Goal: Task Accomplishment & Management: Use online tool/utility

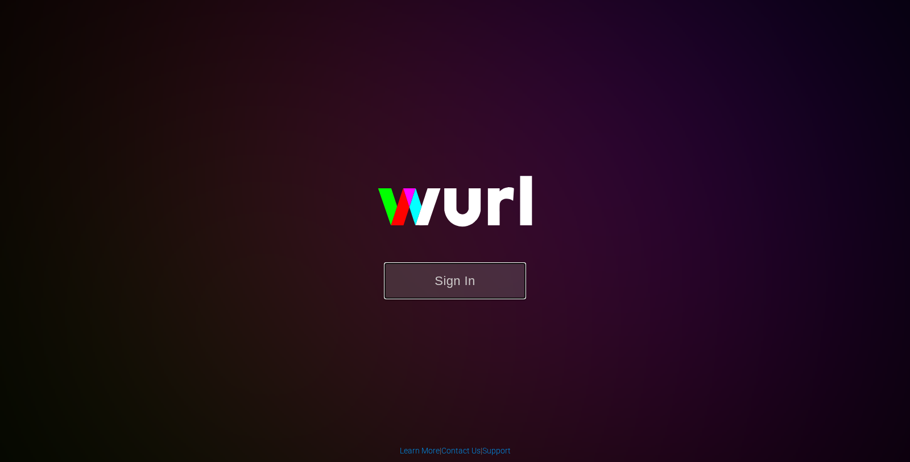
click at [450, 283] on button "Sign In" at bounding box center [455, 280] width 142 height 37
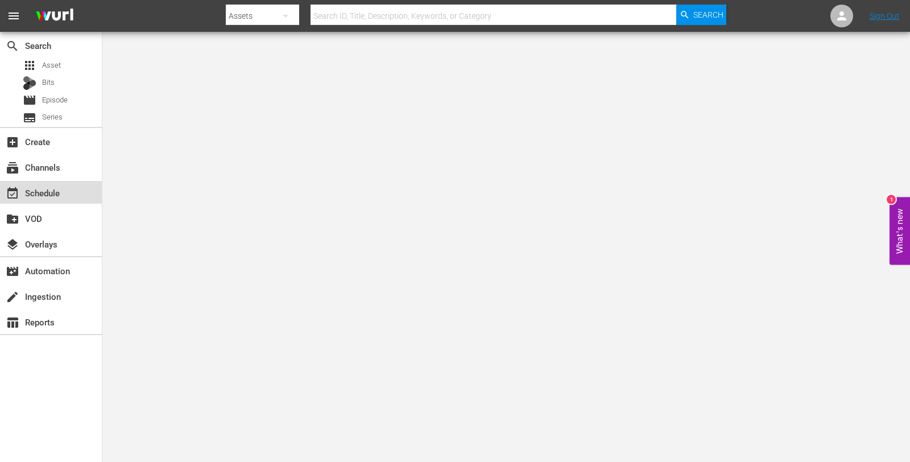
click at [43, 196] on div "event_available Schedule" at bounding box center [32, 191] width 64 height 10
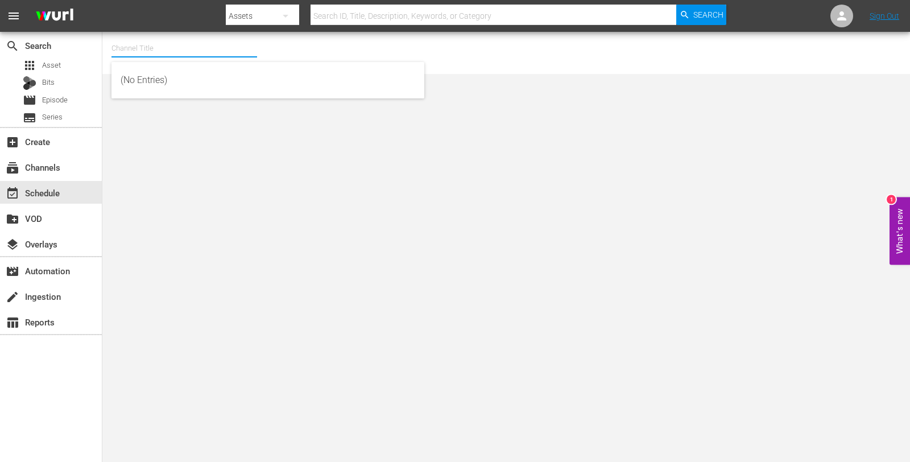
click at [133, 46] on input "text" at bounding box center [184, 48] width 146 height 27
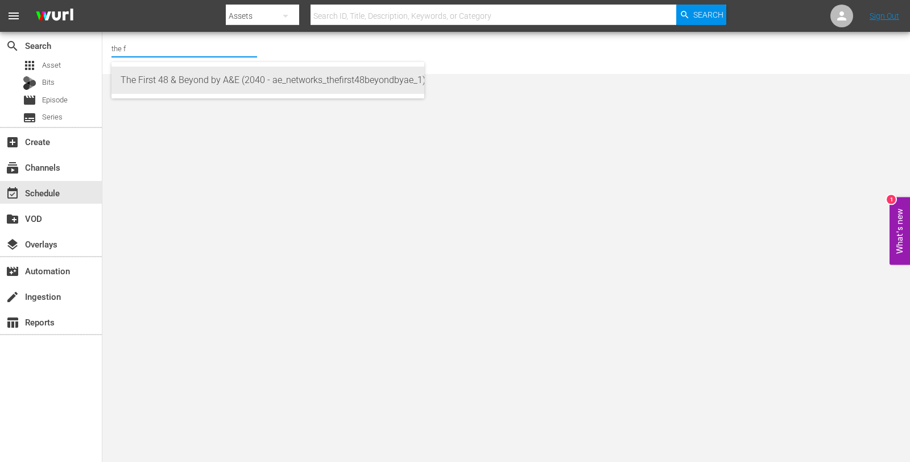
click at [187, 89] on div "The First 48 & Beyond by A&E (2040 - ae_networks_thefirst48beyondbyae_1)" at bounding box center [268, 80] width 295 height 27
type input "The First 48 & Beyond by A&E (2040 - ae_networks_thefirst48beyondbyae_1)"
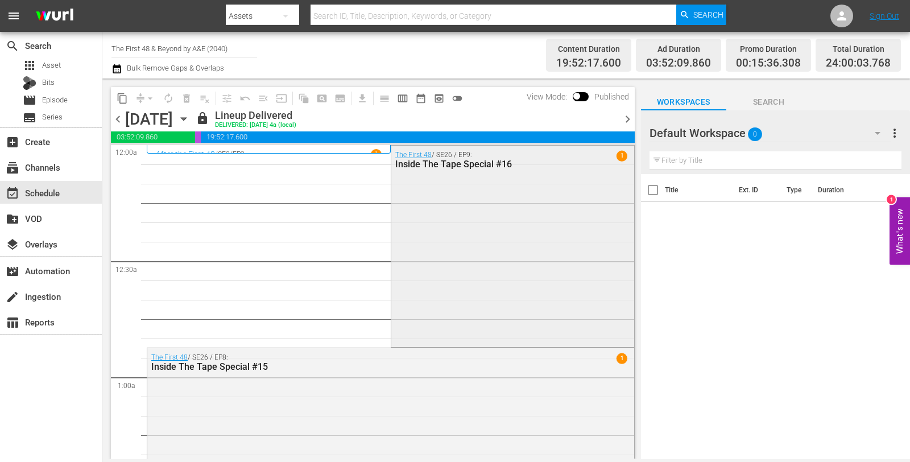
click at [447, 194] on div "The First 48 / SE26 / EP9: Inside The Tape Special #16 1" at bounding box center [512, 245] width 243 height 199
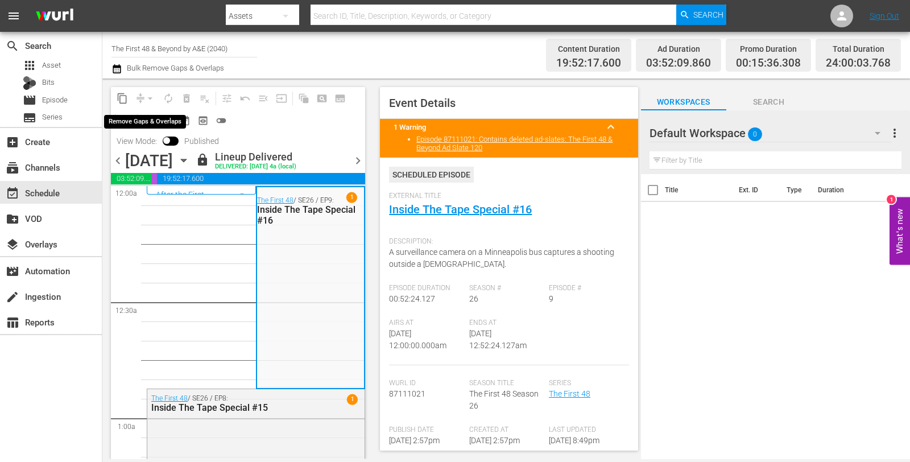
click at [151, 100] on div "arrow_drop_down" at bounding box center [150, 98] width 18 height 18
click at [190, 167] on icon "button" at bounding box center [183, 160] width 13 height 13
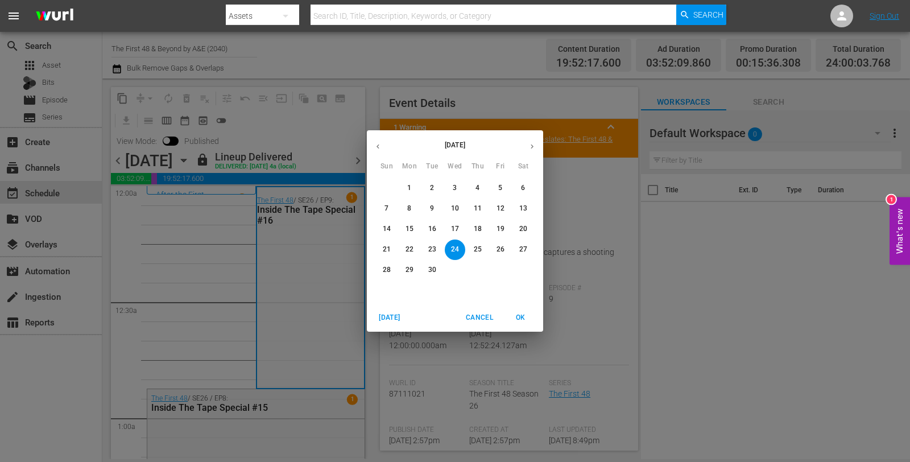
click at [530, 150] on icon "button" at bounding box center [532, 146] width 9 height 9
click at [478, 206] on p "9" at bounding box center [478, 209] width 4 height 10
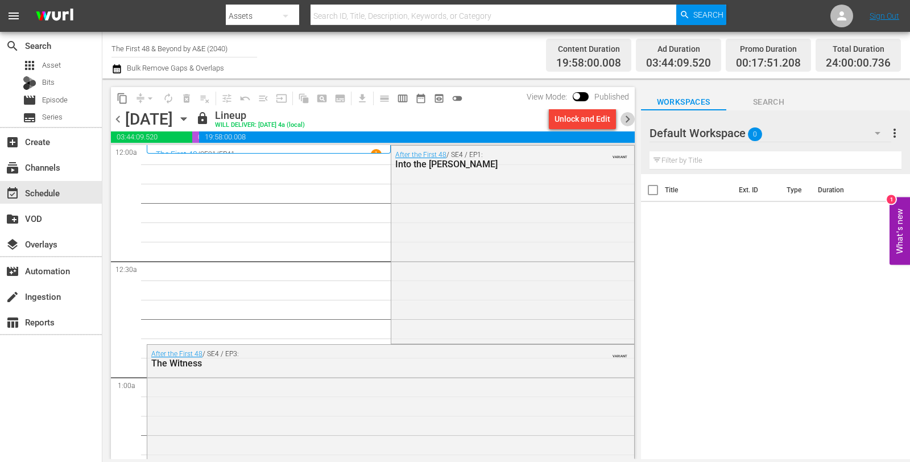
click at [627, 121] on span "chevron_right" at bounding box center [628, 119] width 14 height 14
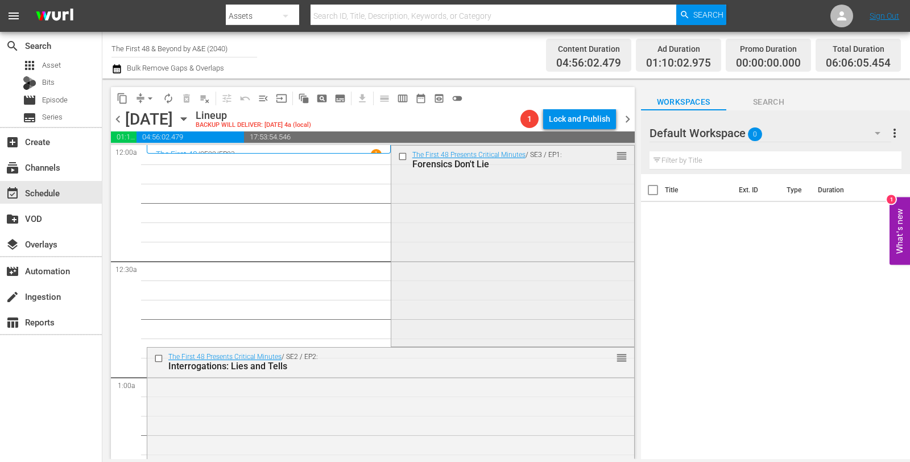
click at [526, 243] on div "The First 48 Presents Critical Minutes / SE3 / EP1: Forensics Don't Lie reorder" at bounding box center [512, 245] width 243 height 199
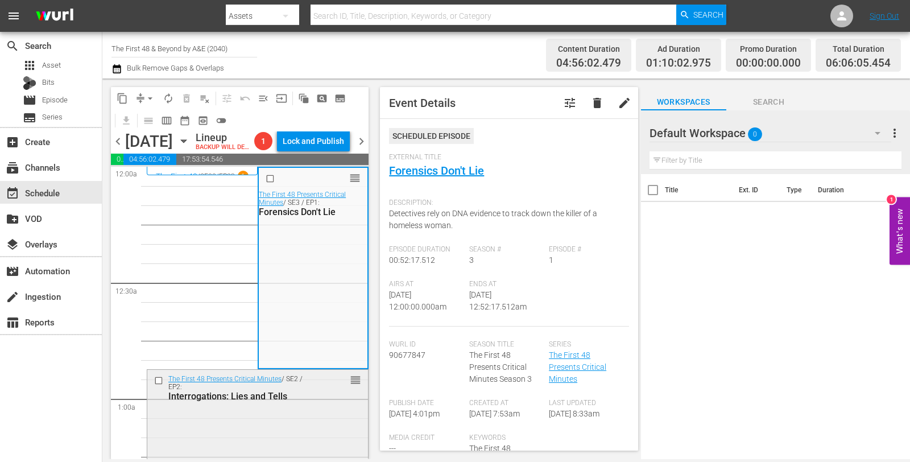
click at [331, 431] on div "The First 48 Presents Critical Minutes / SE2 / EP2: Interrogations: Lies and Te…" at bounding box center [257, 469] width 221 height 199
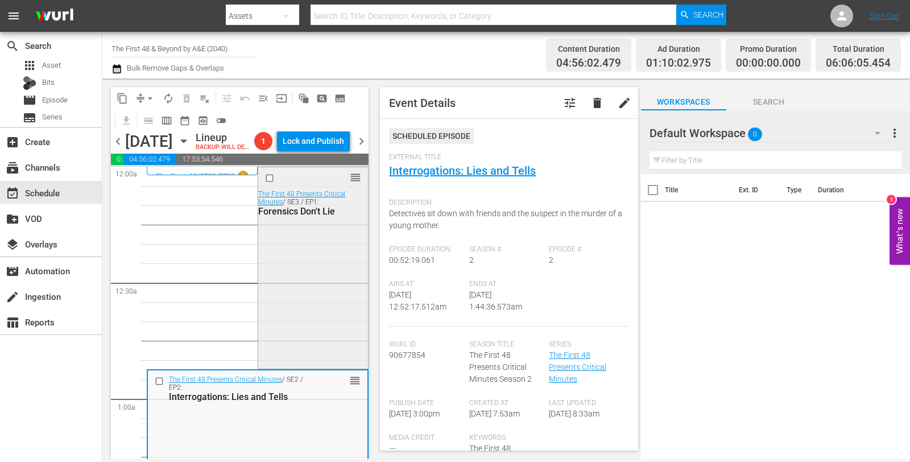
click at [287, 310] on div "reorder The First 48 Presents Critical Minutes / SE3 / EP1: Forensics Don't Lie" at bounding box center [313, 266] width 110 height 199
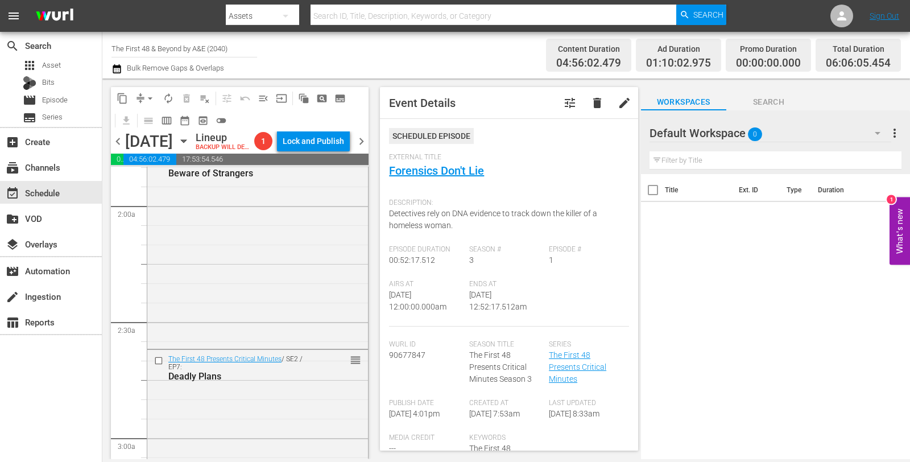
scroll to position [423, 0]
click at [305, 274] on div "content_copy compress arrow_drop_down autorenew_outlined delete_forever_outline…" at bounding box center [240, 273] width 258 height 372
click at [296, 241] on div "The First 48 Presents Critical Minutes / SE3 / EP3: Beware of Strangers reorder" at bounding box center [257, 248] width 221 height 199
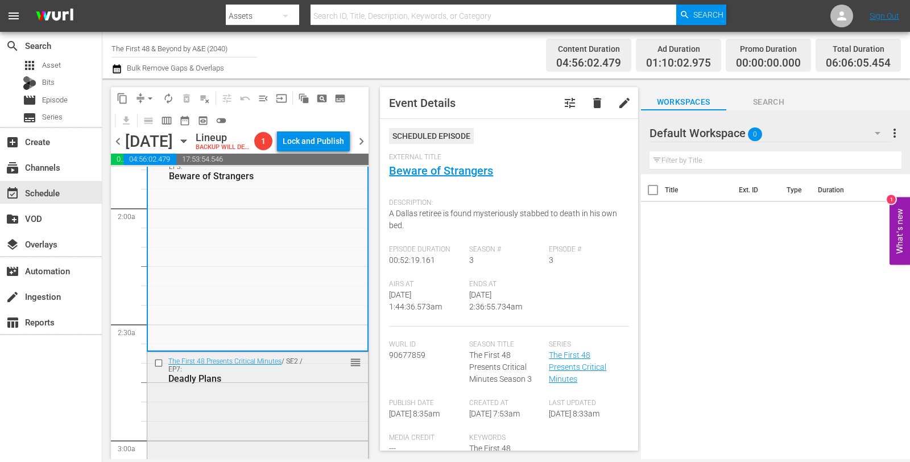
click at [251, 433] on div "The First 48 Presents Critical Minutes / SE2 / EP7: Deadly Plans reorder" at bounding box center [257, 451] width 221 height 199
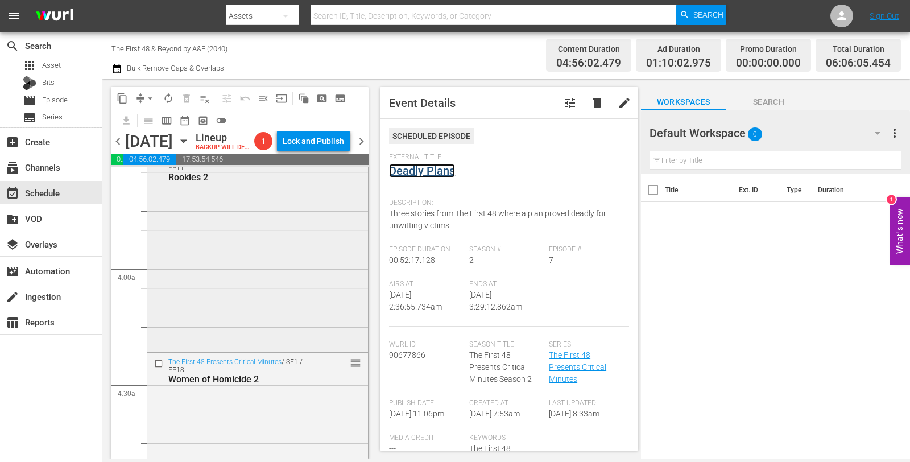
scroll to position [832, 0]
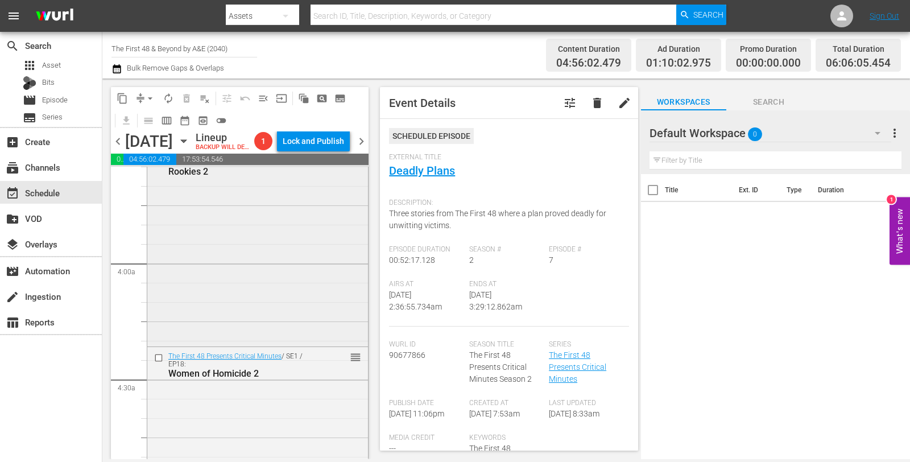
click at [287, 257] on div "The First 48 Presents Critical Minutes / SE2 / EP11: Rookies 2 reorder" at bounding box center [257, 244] width 221 height 199
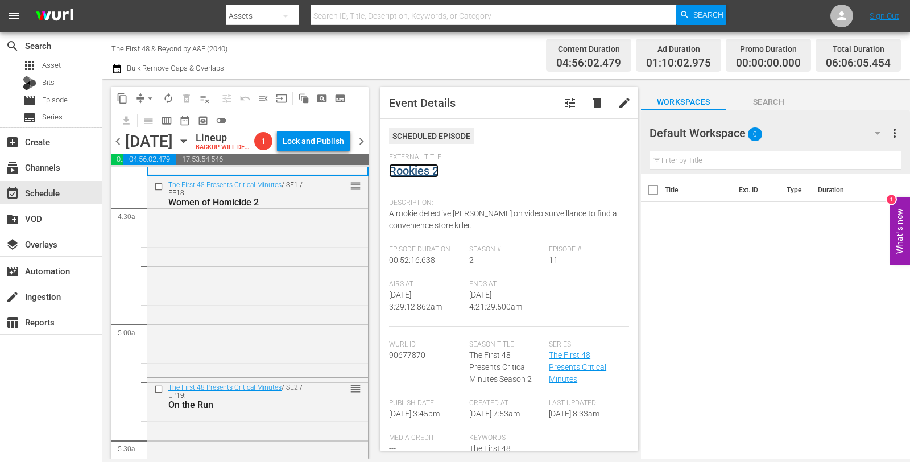
scroll to position [1003, 0]
click at [259, 296] on div "The First 48 Presents Critical Minutes / SE1 / EP18: Women of Homicide 2 reorder" at bounding box center [257, 274] width 221 height 199
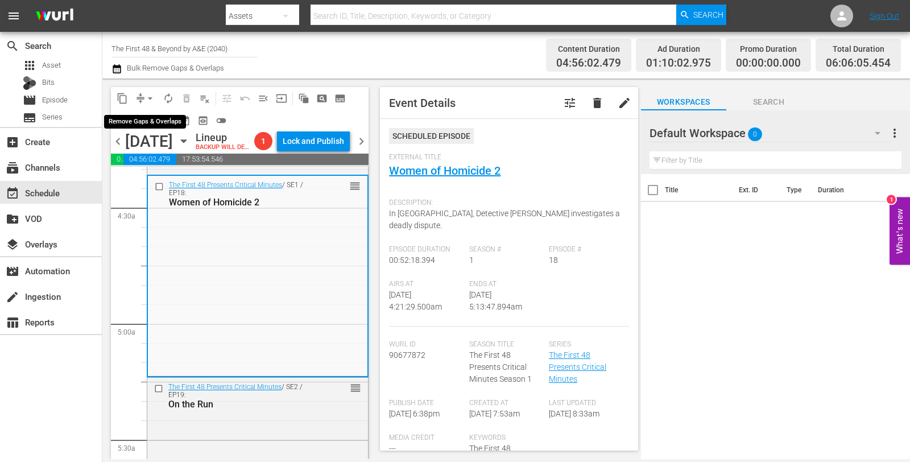
click at [151, 98] on span "arrow_drop_down" at bounding box center [149, 98] width 11 height 11
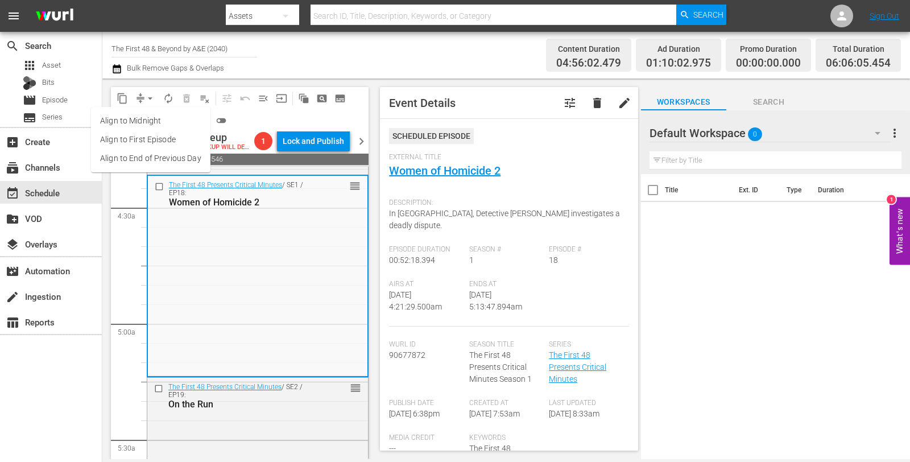
click at [147, 112] on li "Align to Midnight" at bounding box center [150, 120] width 119 height 19
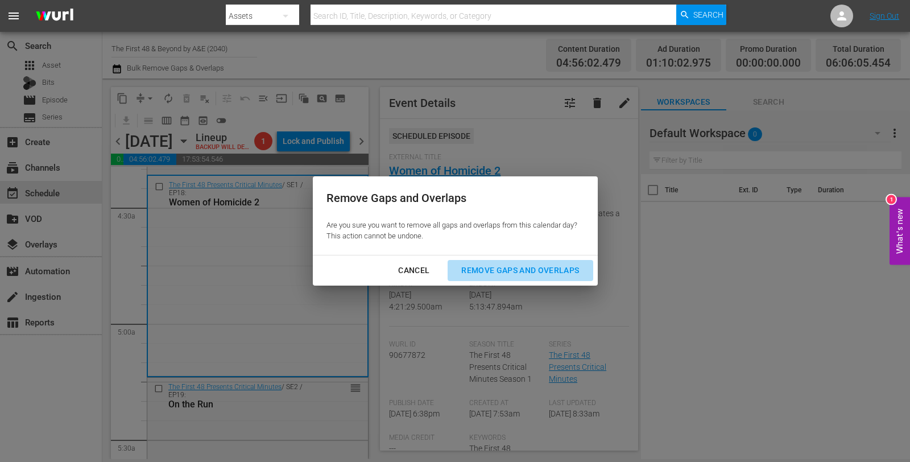
click at [536, 265] on div "Remove Gaps and Overlaps" at bounding box center [520, 270] width 136 height 14
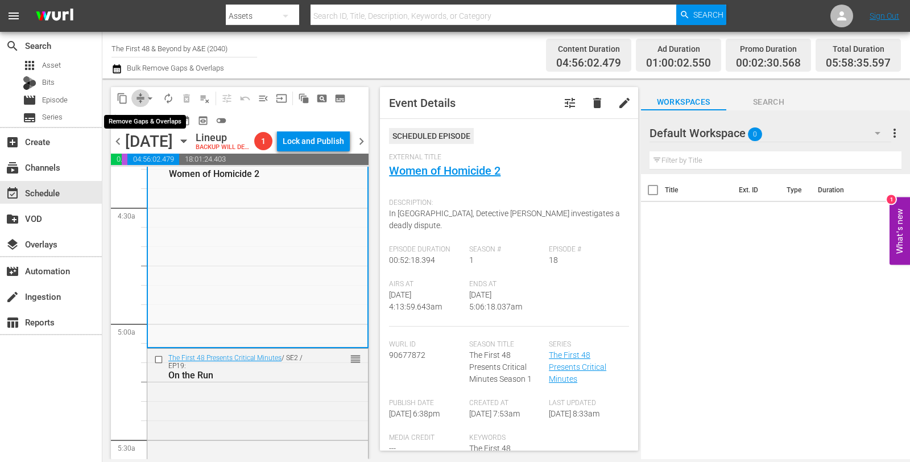
click at [139, 94] on span "compress" at bounding box center [140, 98] width 11 height 11
click at [147, 100] on span "arrow_drop_down" at bounding box center [149, 98] width 11 height 11
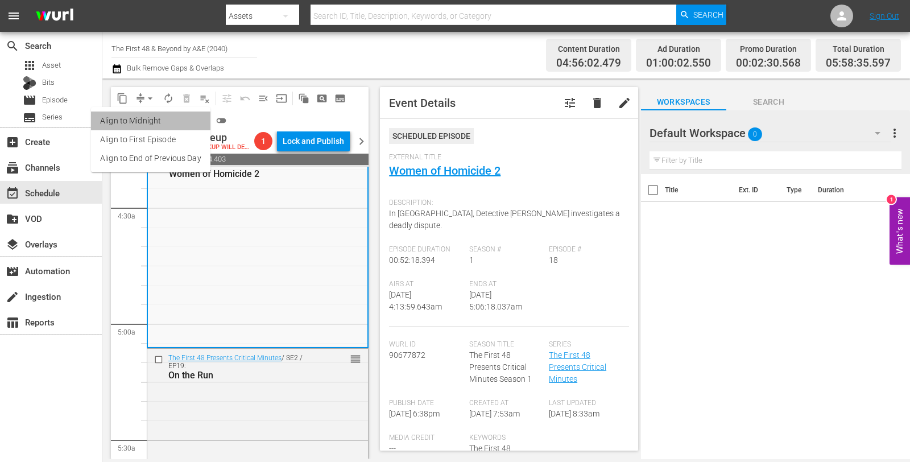
click at [151, 118] on li "Align to Midnight" at bounding box center [150, 120] width 119 height 19
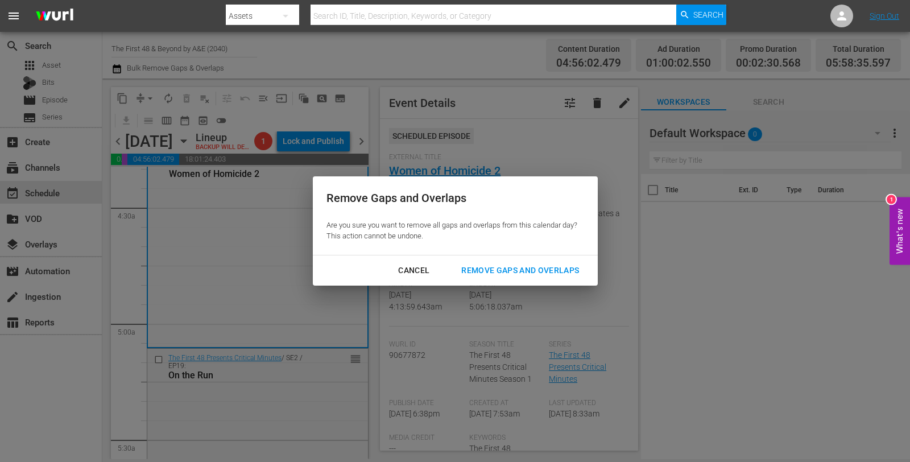
click at [505, 266] on div "Remove Gaps and Overlaps" at bounding box center [520, 270] width 136 height 14
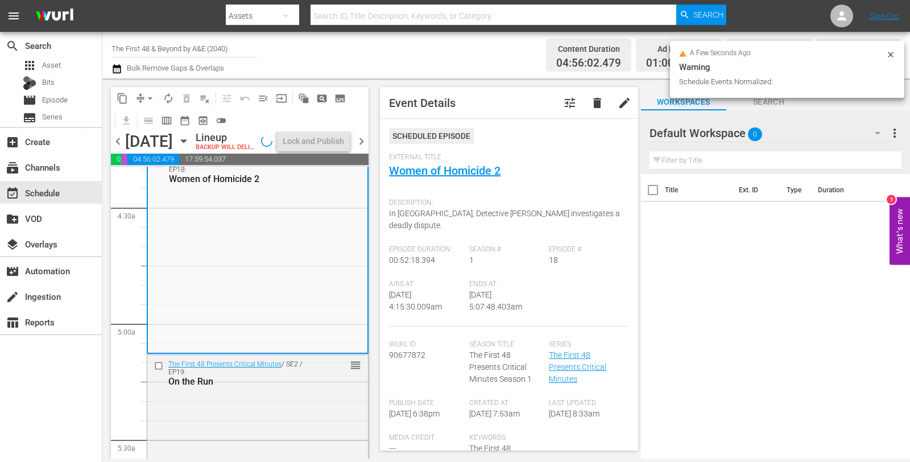
scroll to position [1042, 0]
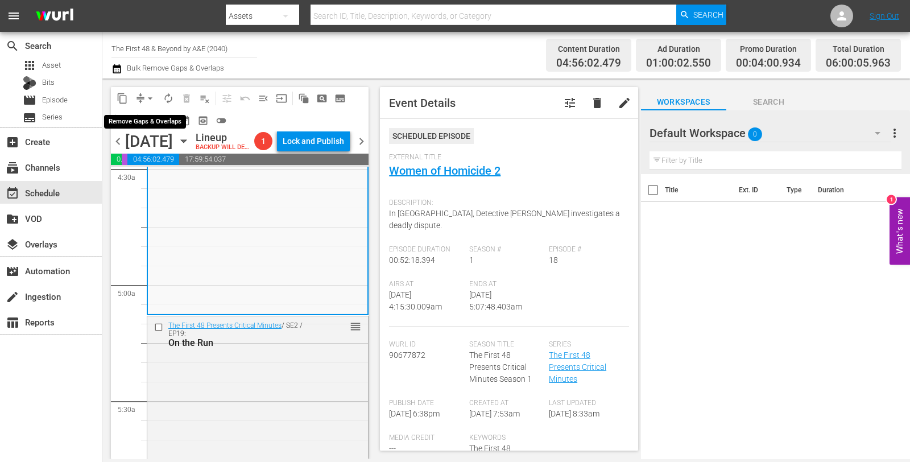
click at [144, 105] on button "arrow_drop_down" at bounding box center [150, 98] width 18 height 18
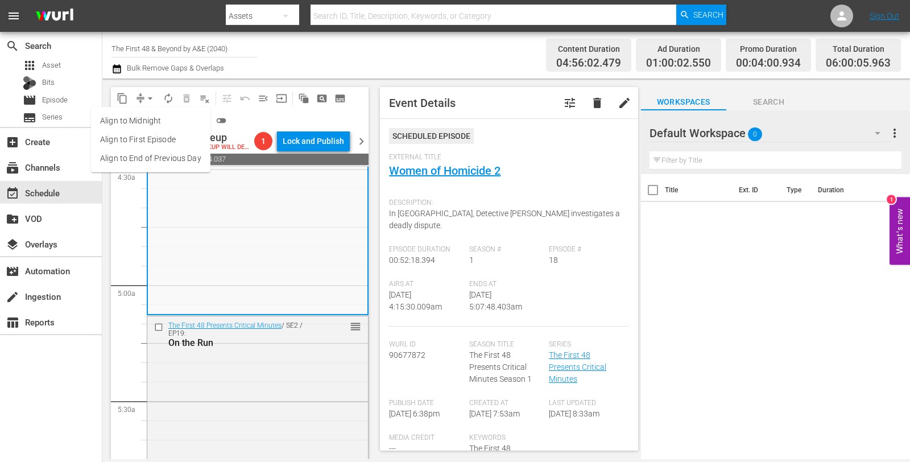
click at [149, 123] on li "Align to Midnight" at bounding box center [150, 120] width 119 height 19
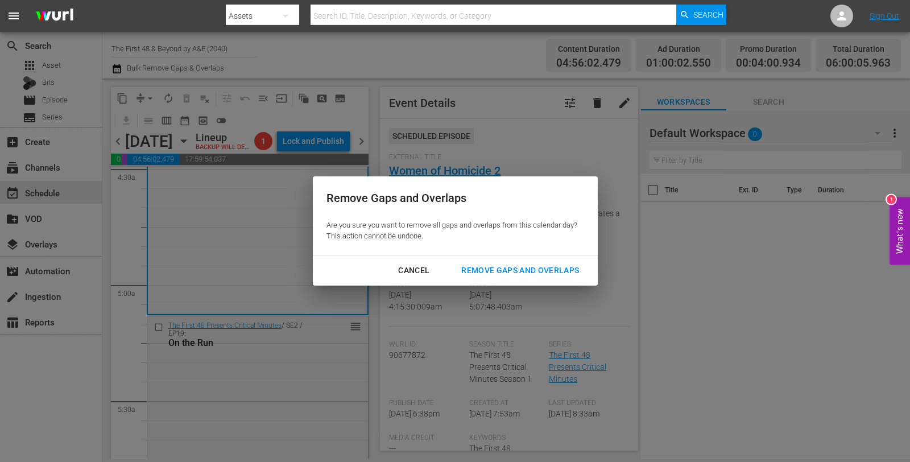
click at [507, 268] on div "Remove Gaps and Overlaps" at bounding box center [520, 270] width 136 height 14
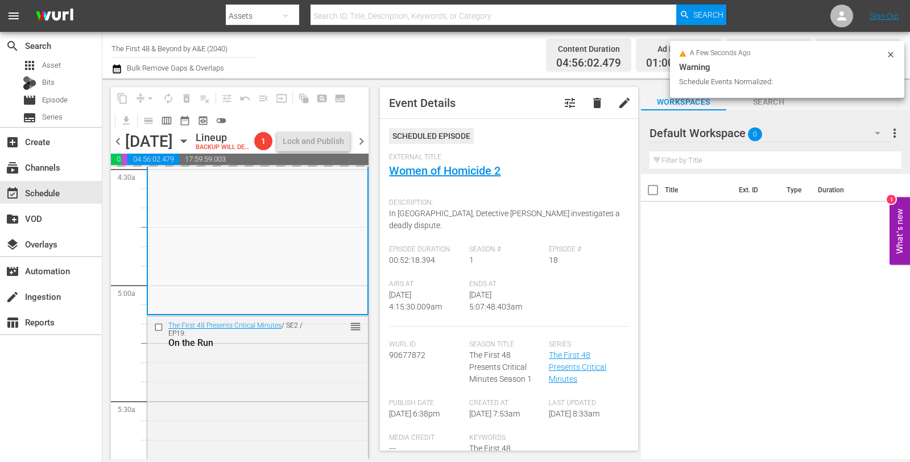
click at [888, 57] on icon at bounding box center [890, 54] width 9 height 9
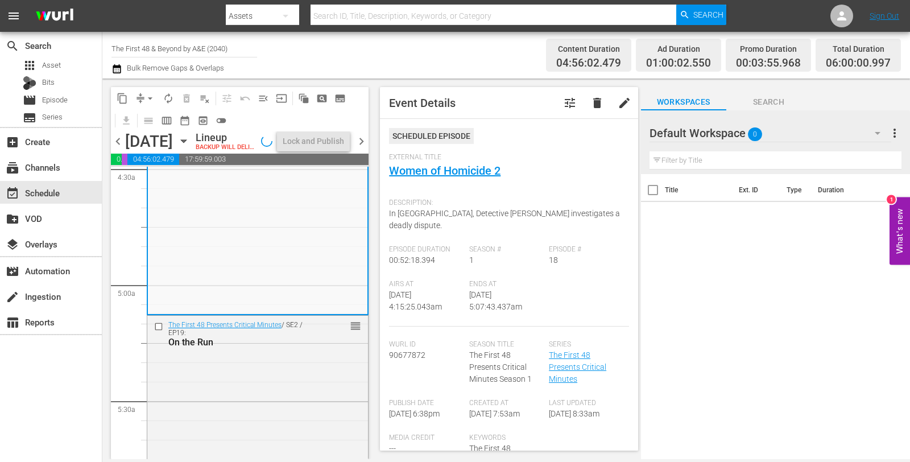
click at [168, 94] on span "autorenew_outlined" at bounding box center [168, 98] width 11 height 11
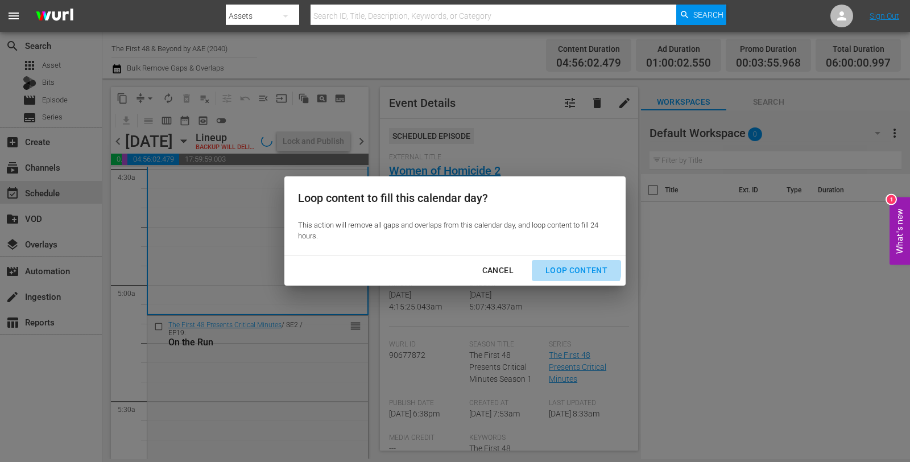
click at [573, 265] on div "Loop Content" at bounding box center [576, 270] width 80 height 14
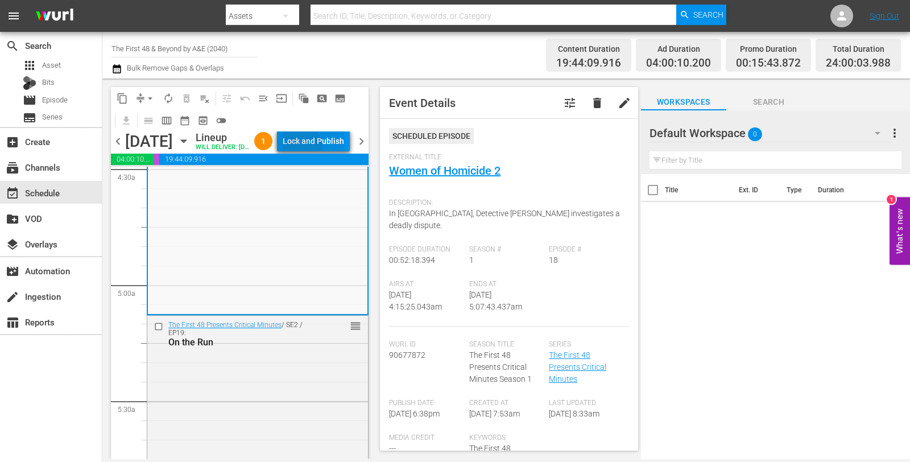
click at [324, 150] on div "Lock and Publish" at bounding box center [313, 141] width 61 height 20
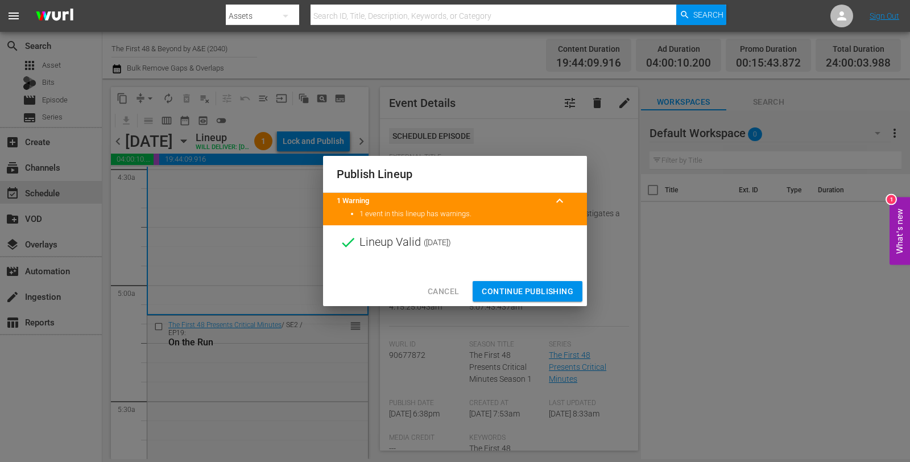
click at [550, 296] on span "Continue Publishing" at bounding box center [528, 291] width 92 height 14
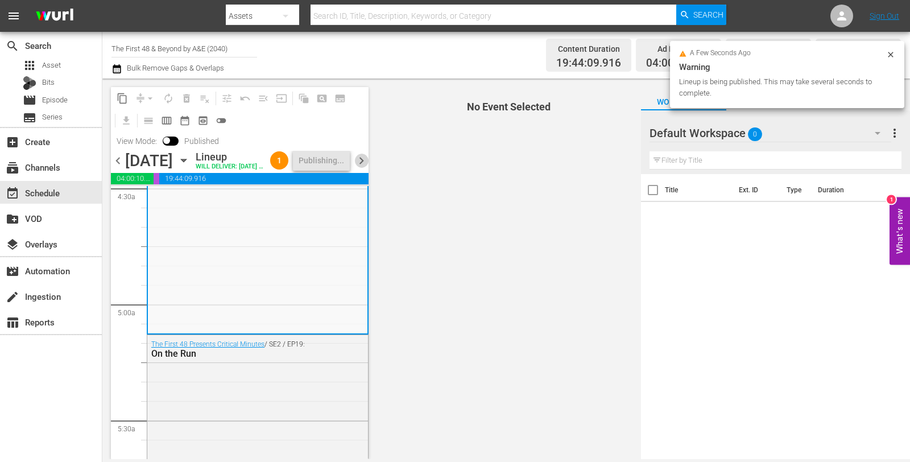
click at [365, 168] on span "chevron_right" at bounding box center [361, 161] width 14 height 14
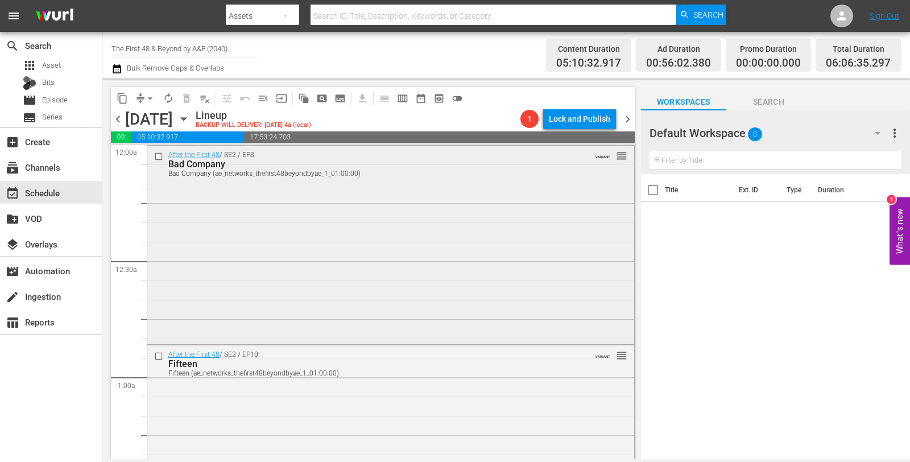
click at [376, 151] on div "After the First 48 / SE2 / EP8: Bad Company Bad Company (ae_networks_thefirst48…" at bounding box center [370, 164] width 404 height 27
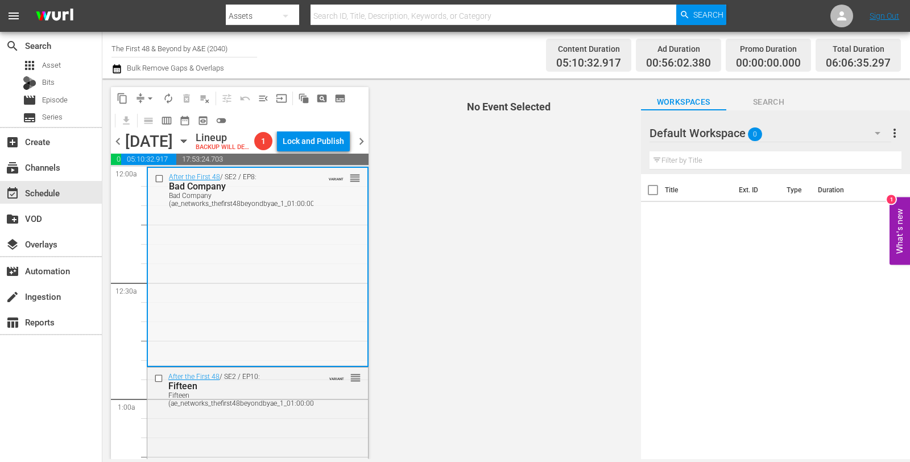
click at [303, 282] on div "After the First 48 / SE2 / EP8: Bad Company Bad Company (ae_networks_thefirst48…" at bounding box center [258, 266] width 220 height 197
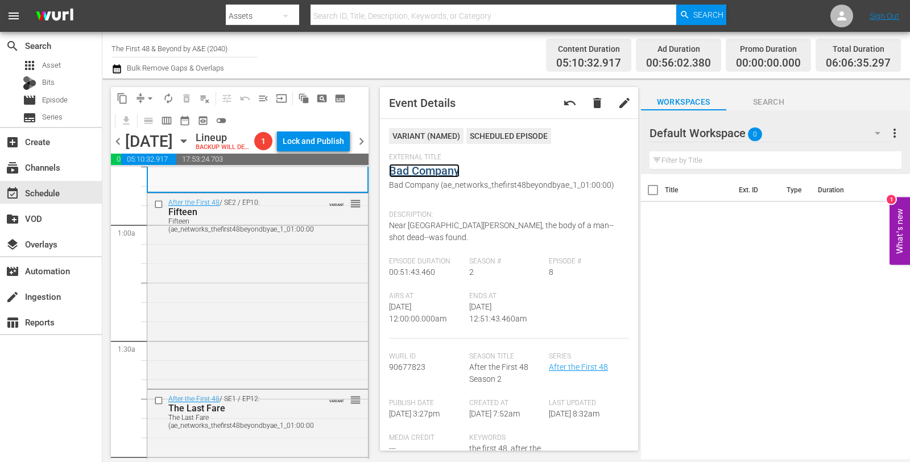
scroll to position [175, 0]
click at [269, 323] on div "After the First 48 / SE2 / EP10: Fifteen Fifteen (ae_networks_thefirst48beyondb…" at bounding box center [257, 289] width 221 height 193
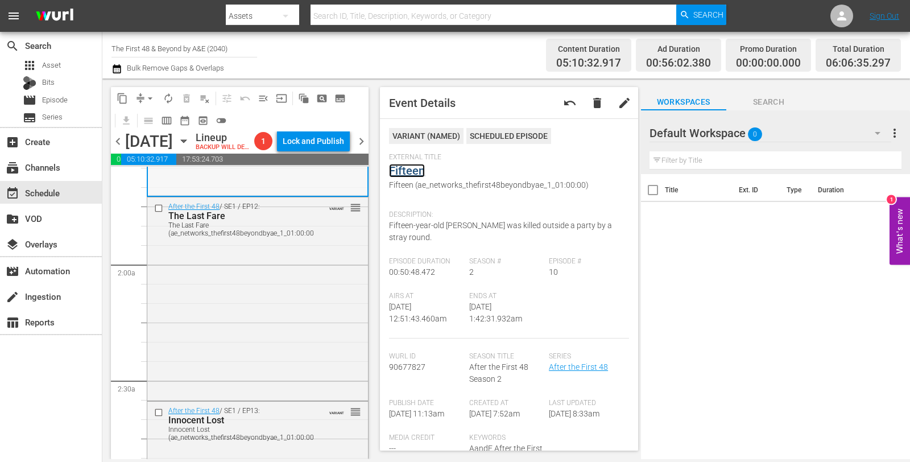
scroll to position [367, 0]
click at [268, 280] on div "After the First 48 / SE1 / EP12: The Last Fare The Last Fare (ae_networks_thefi…" at bounding box center [257, 297] width 221 height 201
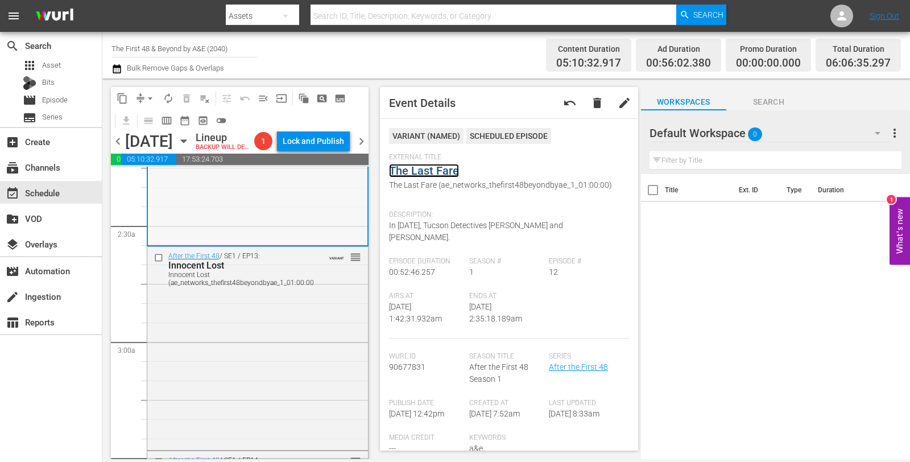
scroll to position [533, 0]
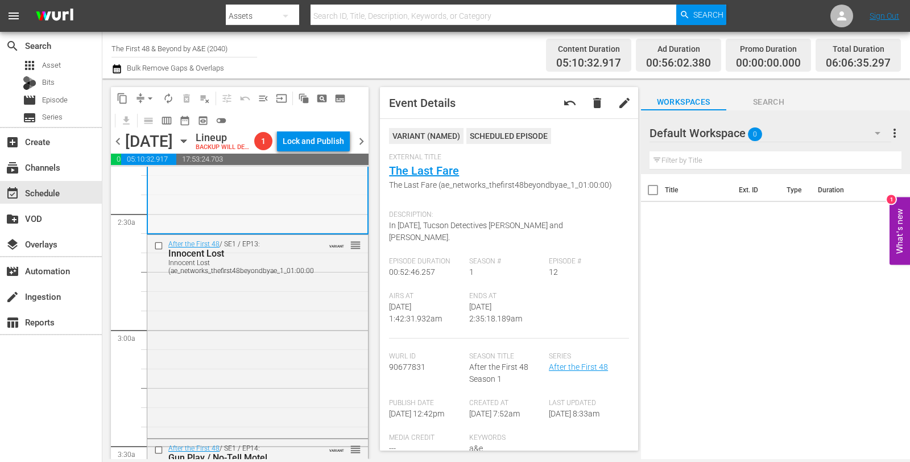
click at [198, 332] on div "After the First 48 / SE1 / EP13: Innocent Lost Innocent Lost (ae_networks_thefi…" at bounding box center [257, 335] width 221 height 201
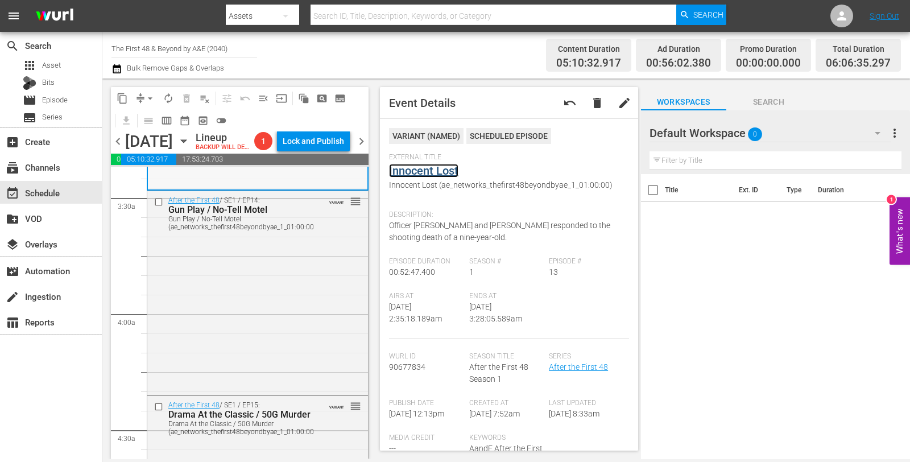
scroll to position [783, 0]
click at [237, 306] on div "After the First 48 / SE1 / EP14: Gun Play / No-Tell Motel Gun Play / No-Tell Mo…" at bounding box center [257, 289] width 221 height 201
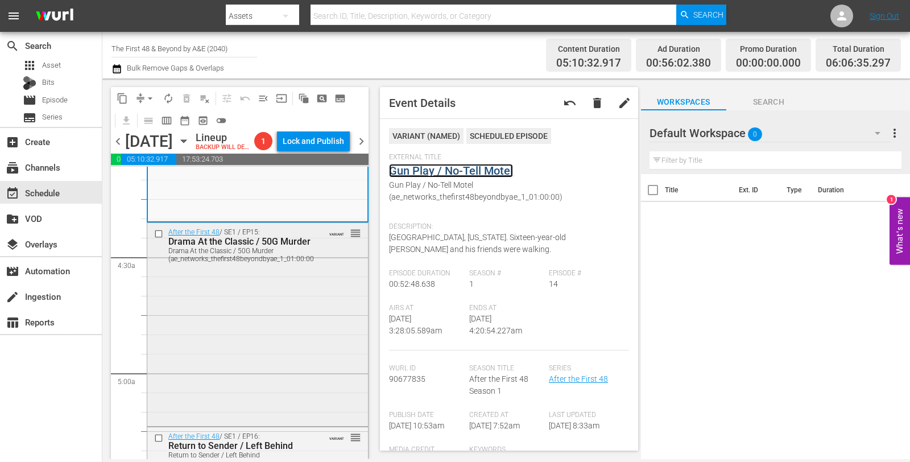
scroll to position [954, 0]
click at [263, 322] on div "After the First 48 / SE1 / EP15: Drama At the Classic / 50G Murder Drama At the…" at bounding box center [257, 322] width 221 height 201
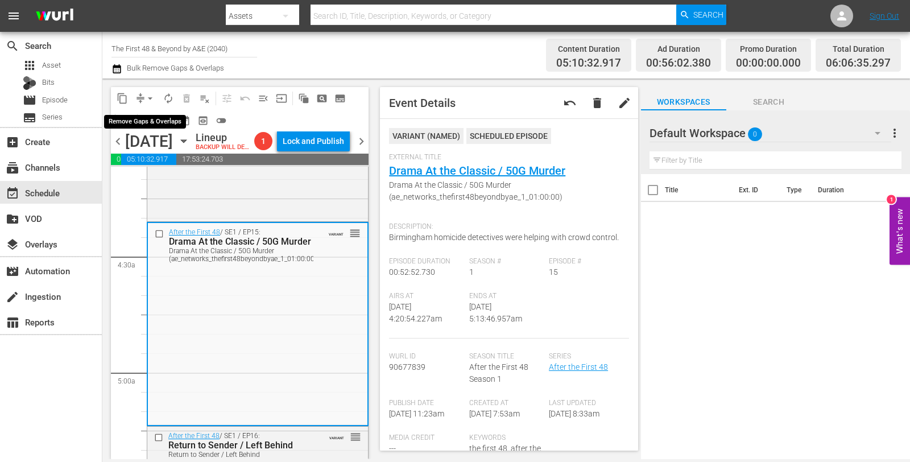
click at [149, 94] on span "arrow_drop_down" at bounding box center [149, 98] width 11 height 11
click at [149, 114] on li "Align to Midnight" at bounding box center [151, 120] width 94 height 19
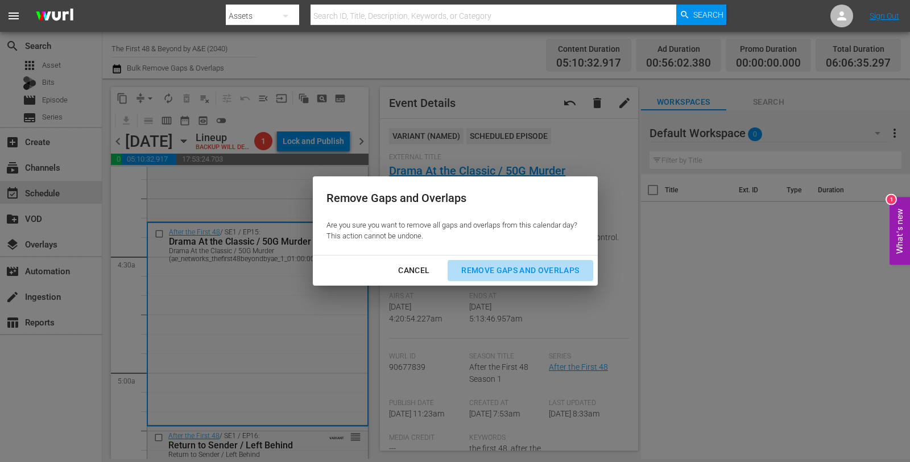
click at [502, 271] on div "Remove Gaps and Overlaps" at bounding box center [520, 270] width 136 height 14
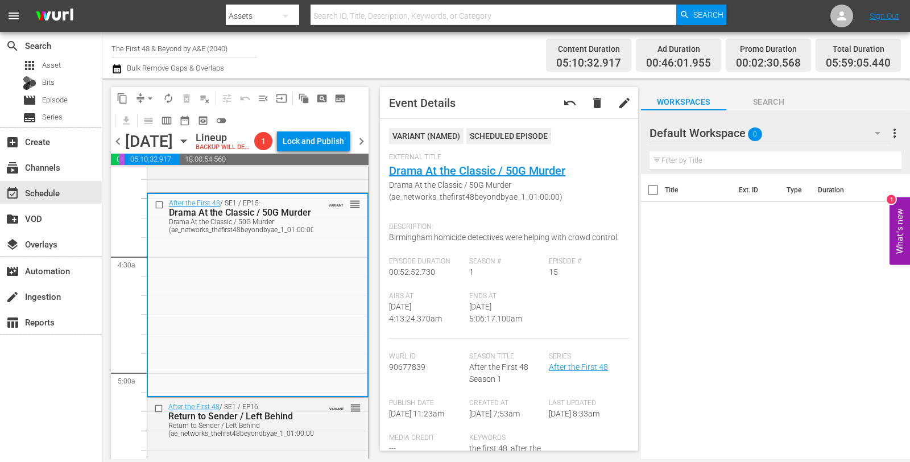
click at [139, 96] on span "compress" at bounding box center [140, 98] width 11 height 11
click at [150, 97] on span "arrow_drop_down" at bounding box center [149, 98] width 11 height 11
click at [154, 115] on li "Align to Midnight" at bounding box center [150, 120] width 119 height 19
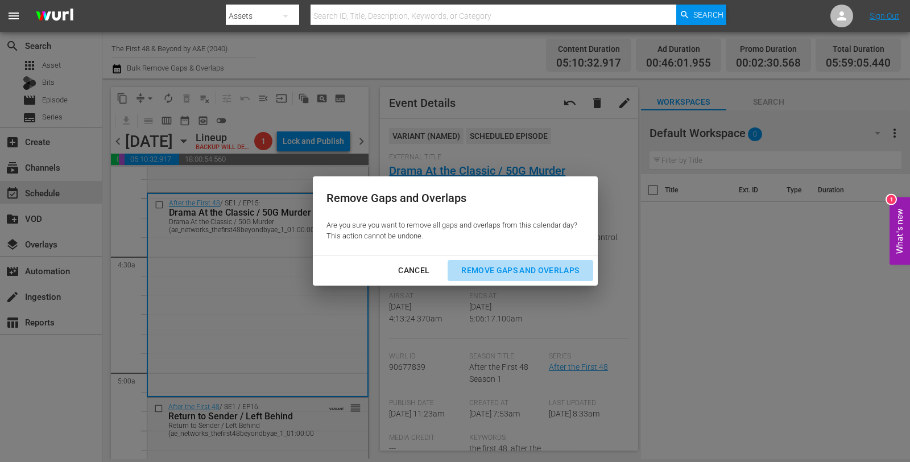
click at [536, 267] on div "Remove Gaps and Overlaps" at bounding box center [520, 270] width 136 height 14
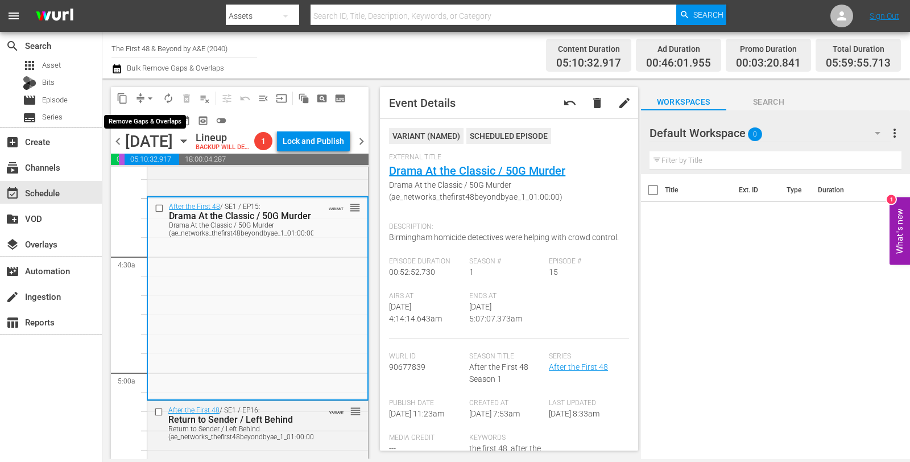
click at [143, 97] on button "arrow_drop_down" at bounding box center [150, 98] width 18 height 18
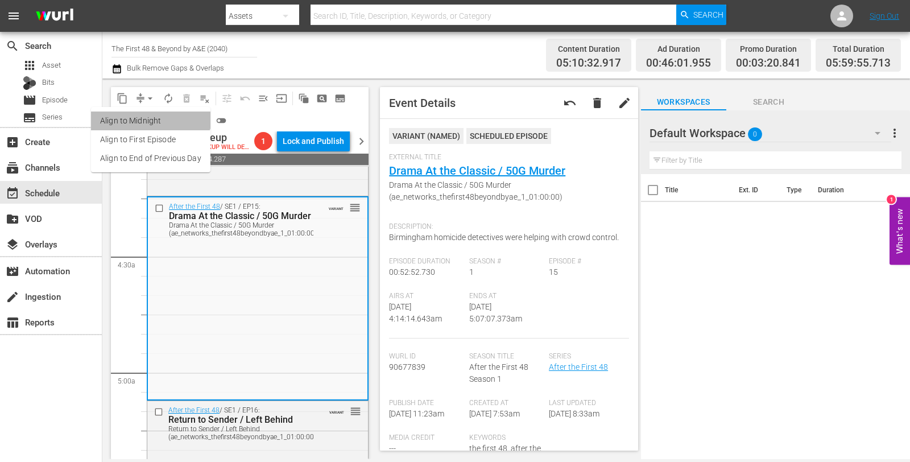
click at [150, 111] on li "Align to Midnight" at bounding box center [150, 120] width 119 height 19
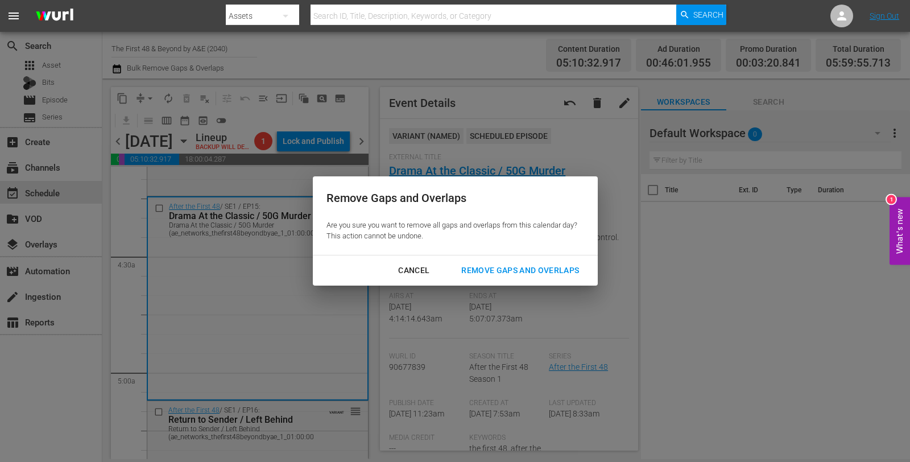
click at [544, 279] on button "Remove Gaps and Overlaps" at bounding box center [520, 270] width 145 height 21
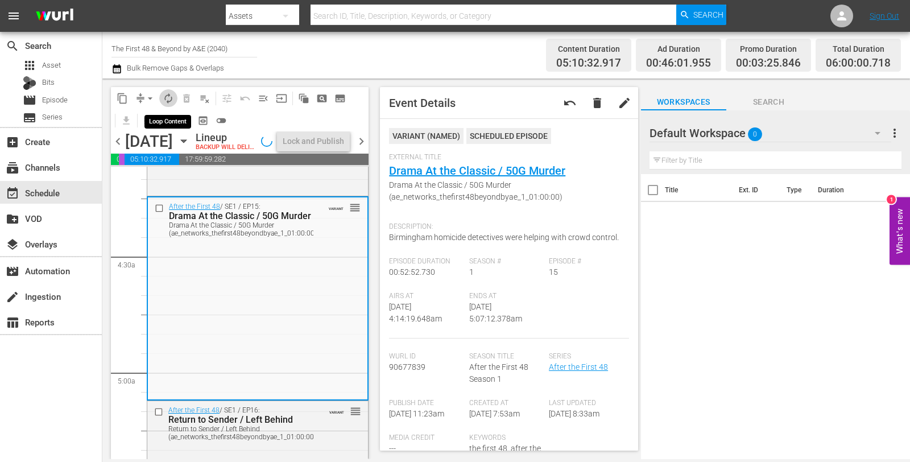
click at [173, 98] on span "autorenew_outlined" at bounding box center [168, 98] width 11 height 11
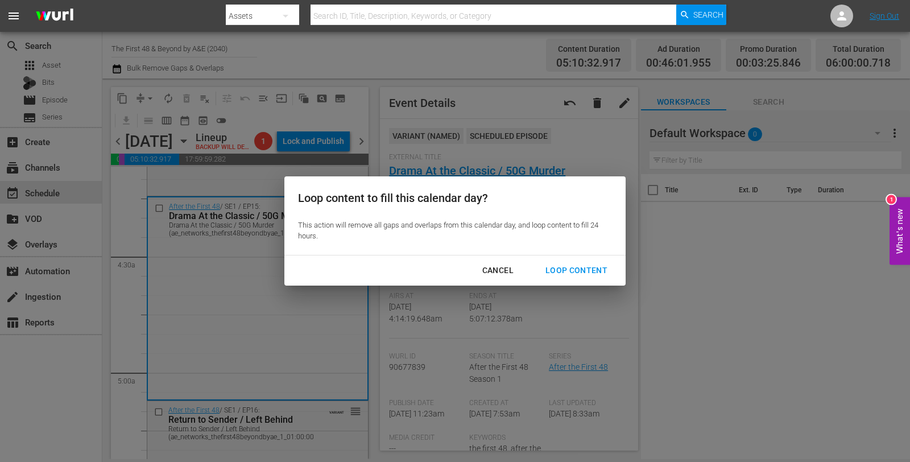
click at [601, 266] on div "Loop Content" at bounding box center [576, 270] width 80 height 14
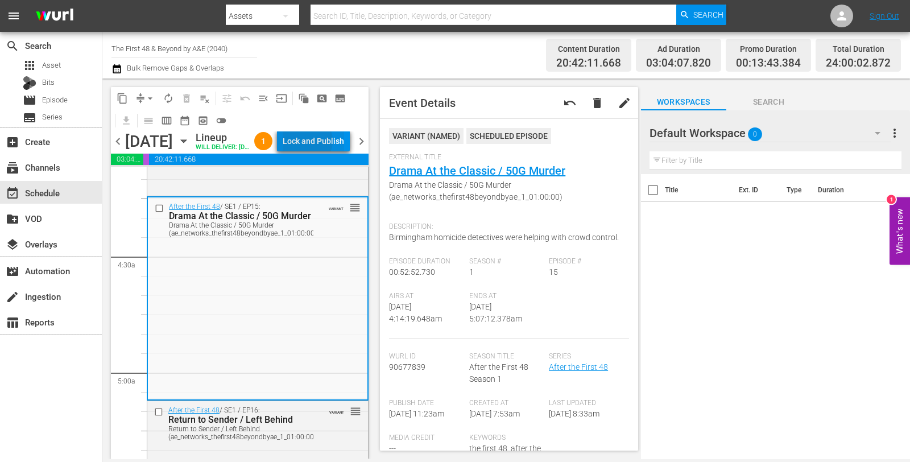
click at [329, 143] on div "Lock and Publish" at bounding box center [313, 141] width 61 height 20
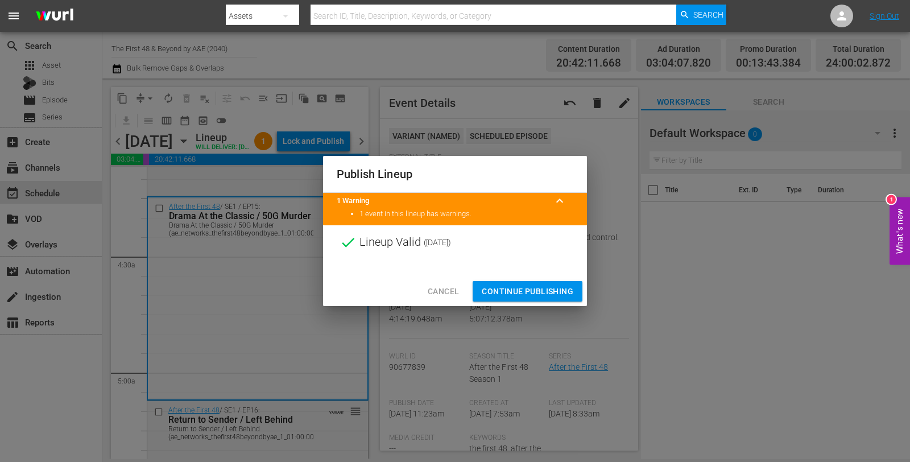
click at [515, 288] on span "Continue Publishing" at bounding box center [528, 291] width 92 height 14
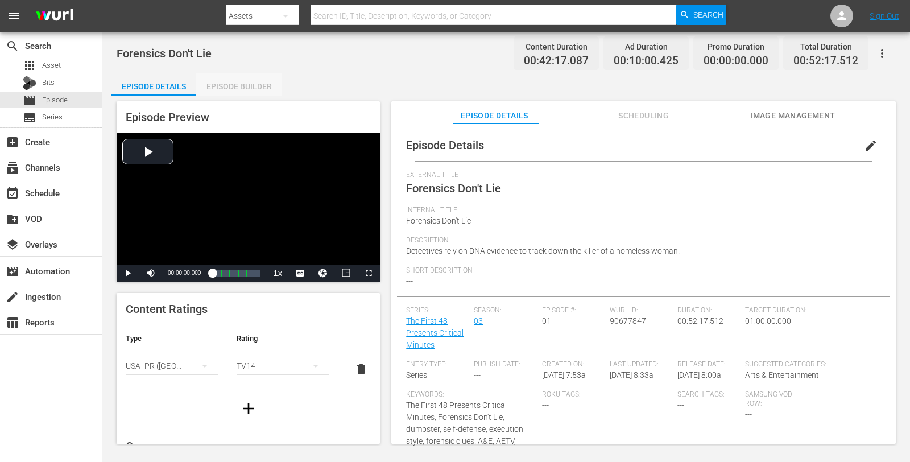
click at [228, 82] on div "Episode Builder" at bounding box center [238, 86] width 85 height 27
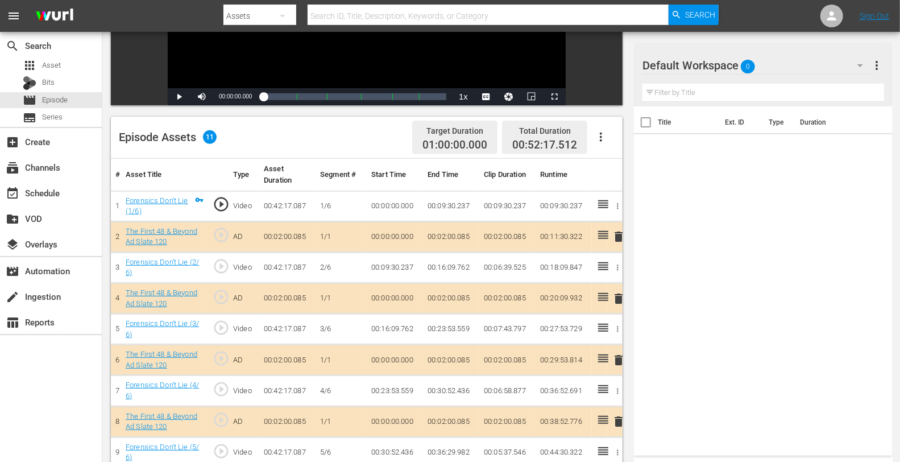
scroll to position [220, 0]
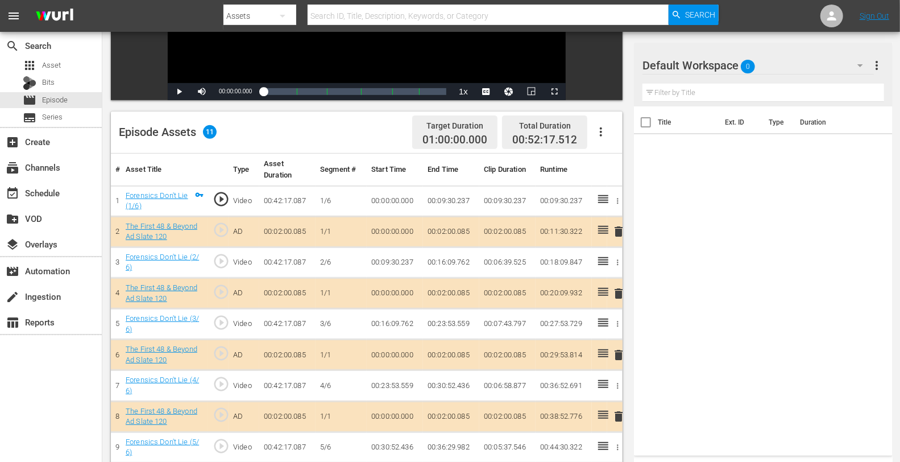
click at [619, 291] on span "delete" at bounding box center [619, 294] width 14 height 14
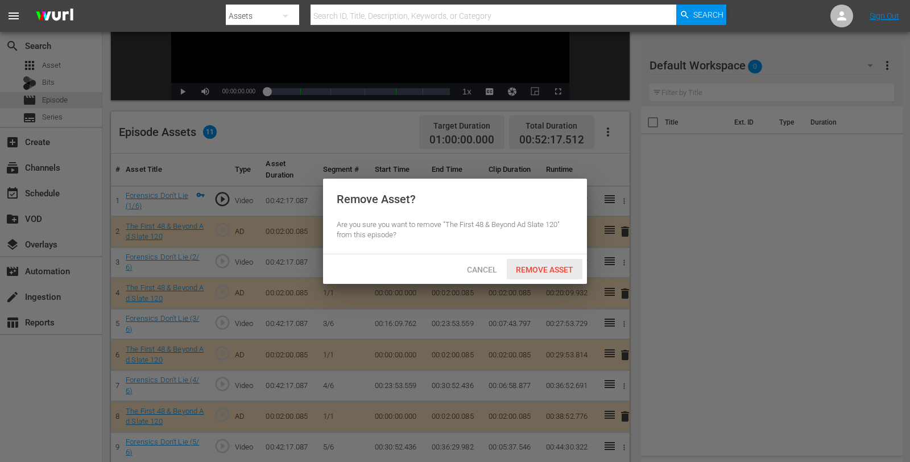
click at [526, 262] on div "Remove Asset" at bounding box center [545, 269] width 76 height 21
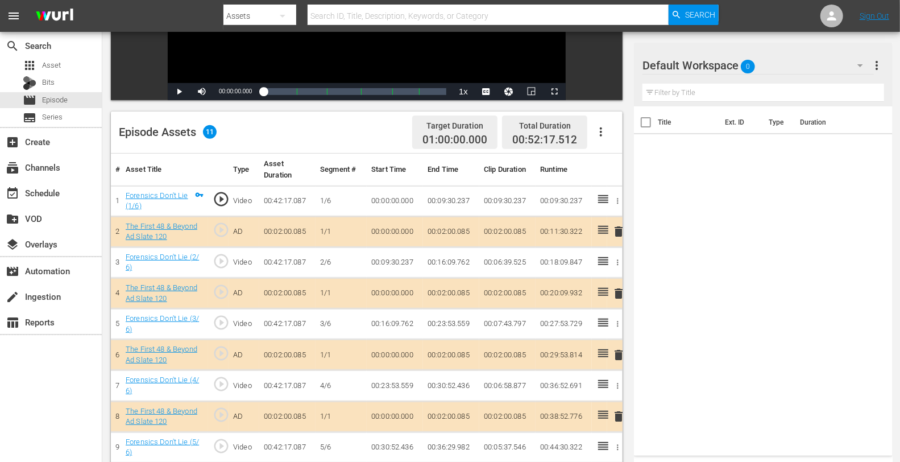
click at [804, 60] on div "Default Workspace 0" at bounding box center [758, 65] width 231 height 32
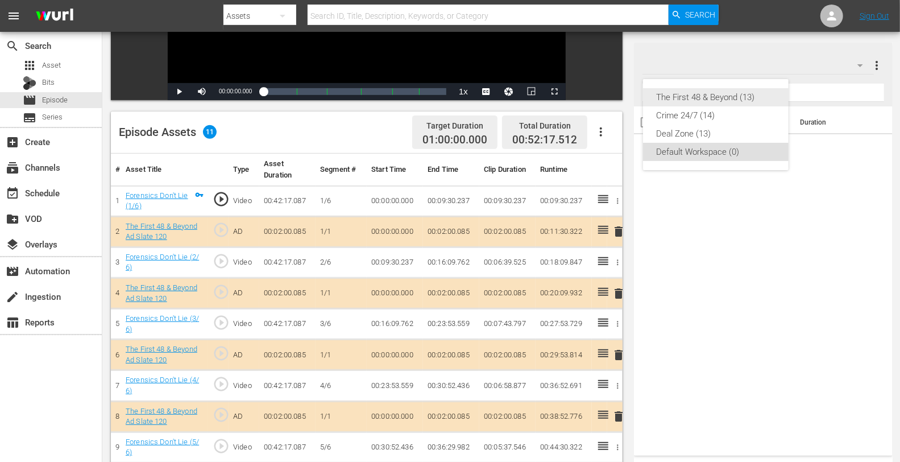
click at [706, 93] on div "The First 48 & Beyond (13)" at bounding box center [716, 97] width 118 height 18
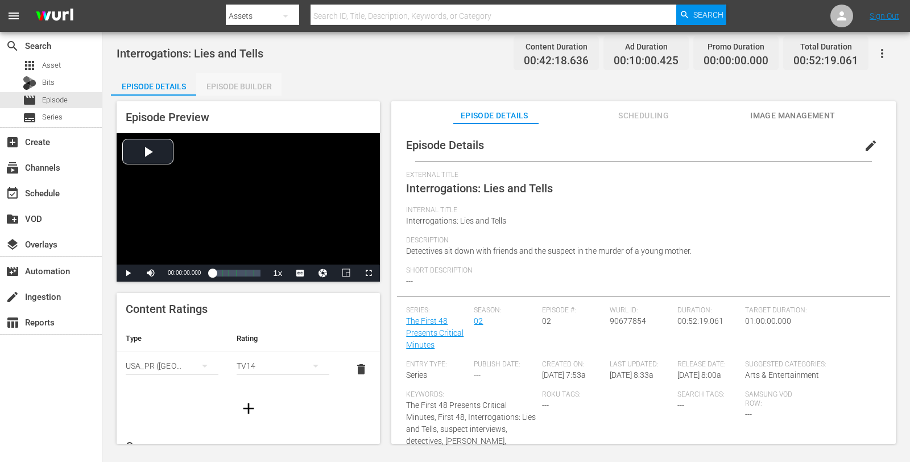
click at [217, 83] on div "Episode Builder" at bounding box center [238, 86] width 85 height 27
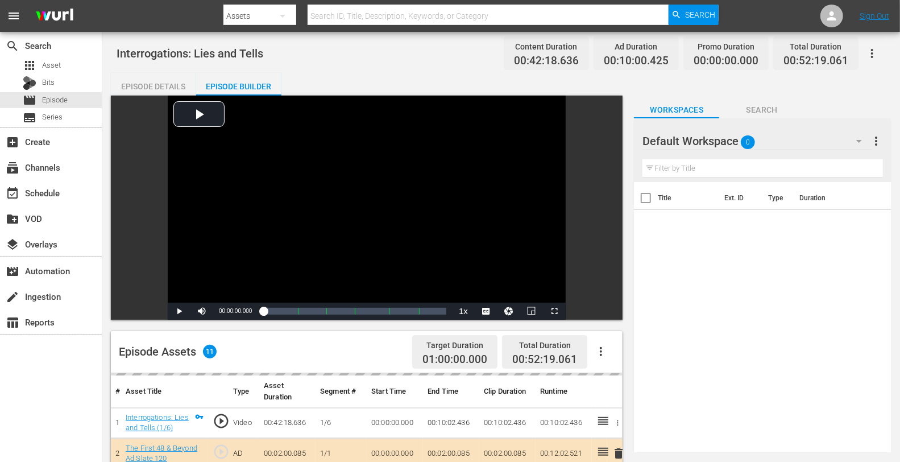
click at [791, 148] on div "Default Workspace 0" at bounding box center [758, 141] width 230 height 32
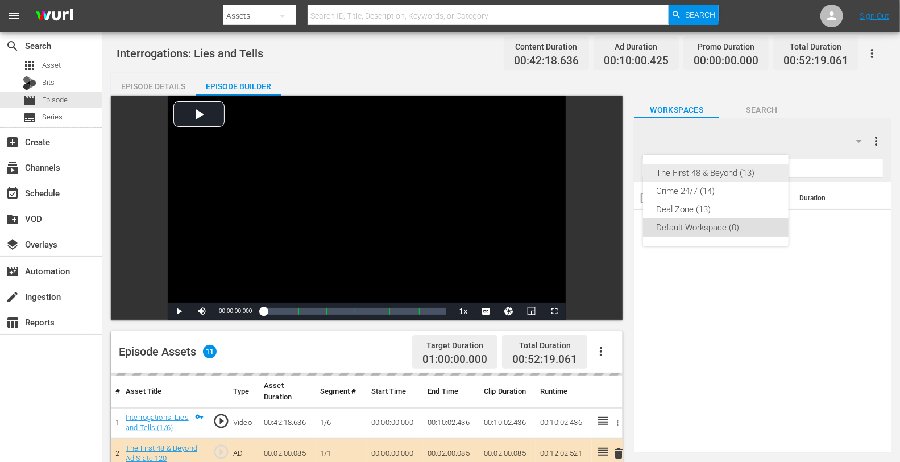
click at [746, 171] on div "The First 48 & Beyond (13)" at bounding box center [716, 173] width 118 height 18
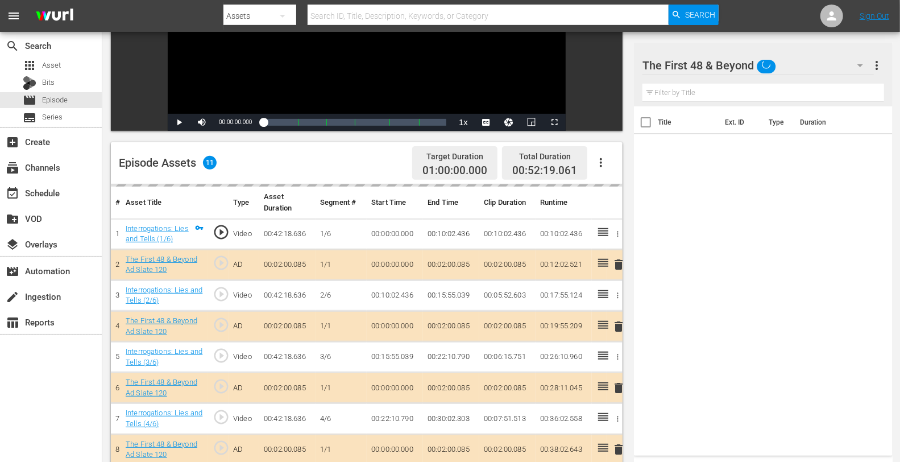
scroll to position [190, 0]
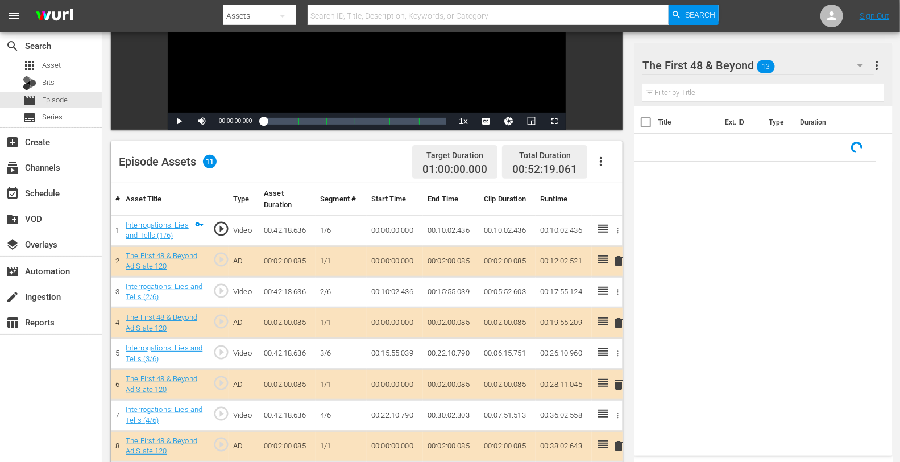
click at [618, 320] on span "delete" at bounding box center [619, 323] width 14 height 14
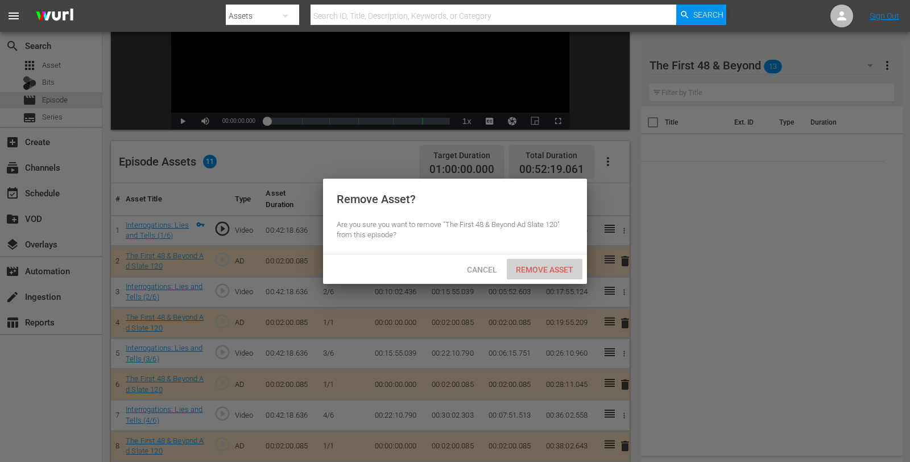
click at [539, 268] on span "Remove Asset" at bounding box center [545, 269] width 76 height 9
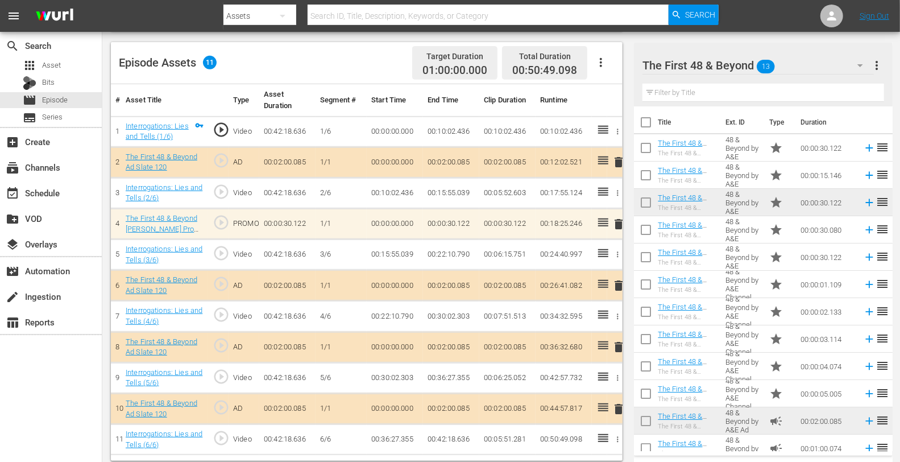
scroll to position [296, 0]
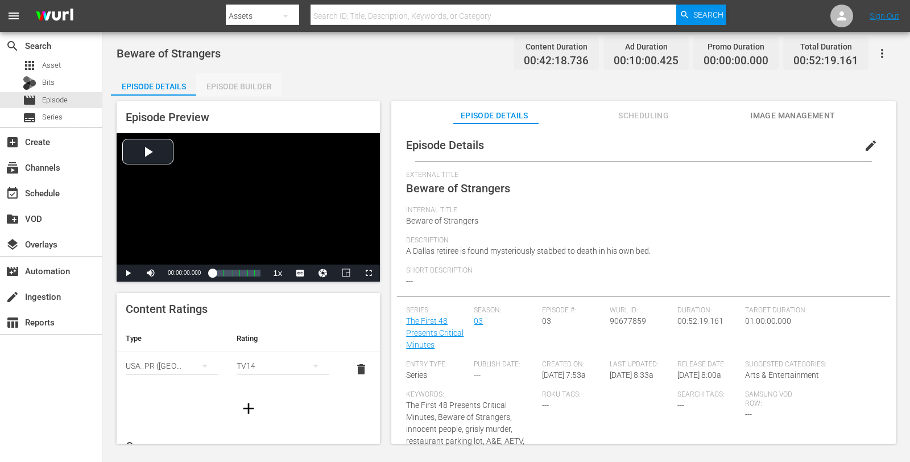
click at [246, 80] on div "Episode Builder" at bounding box center [238, 86] width 85 height 27
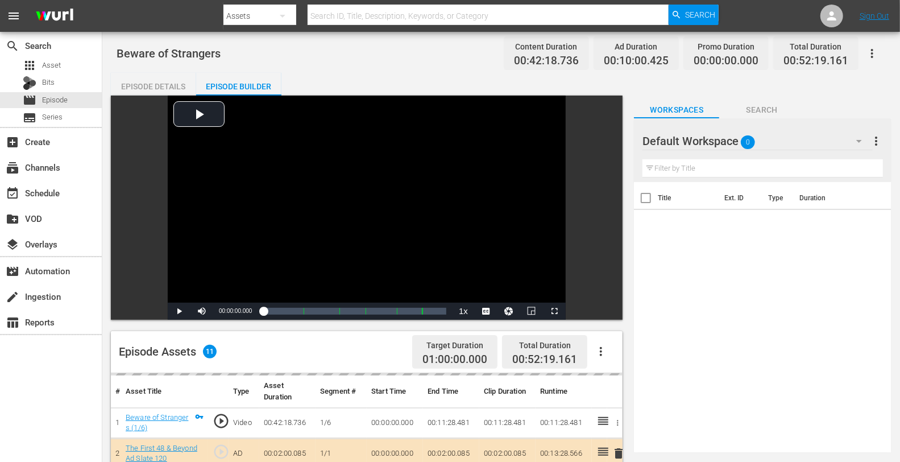
click at [819, 139] on div "Default Workspace 0" at bounding box center [758, 141] width 230 height 32
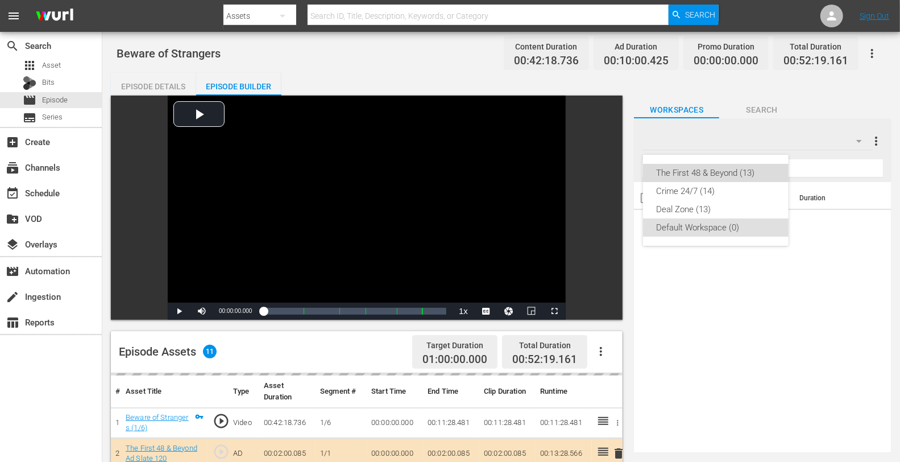
click at [723, 176] on div "The First 48 & Beyond (13)" at bounding box center [716, 173] width 118 height 18
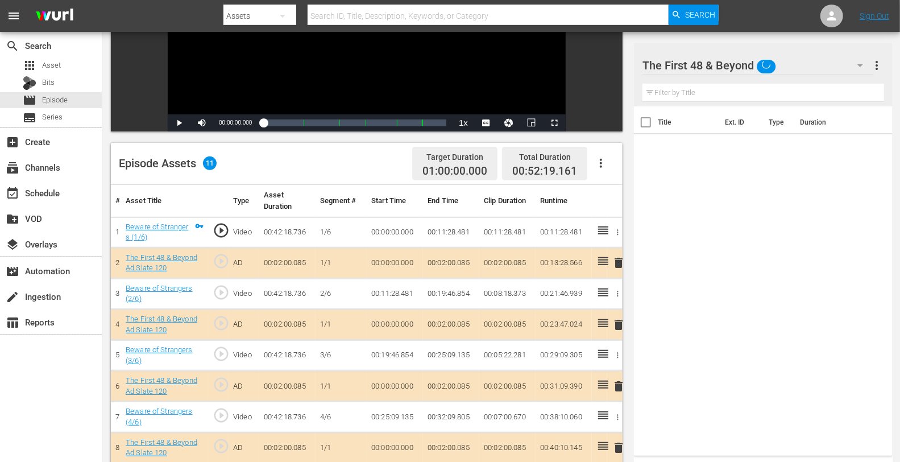
scroll to position [189, 0]
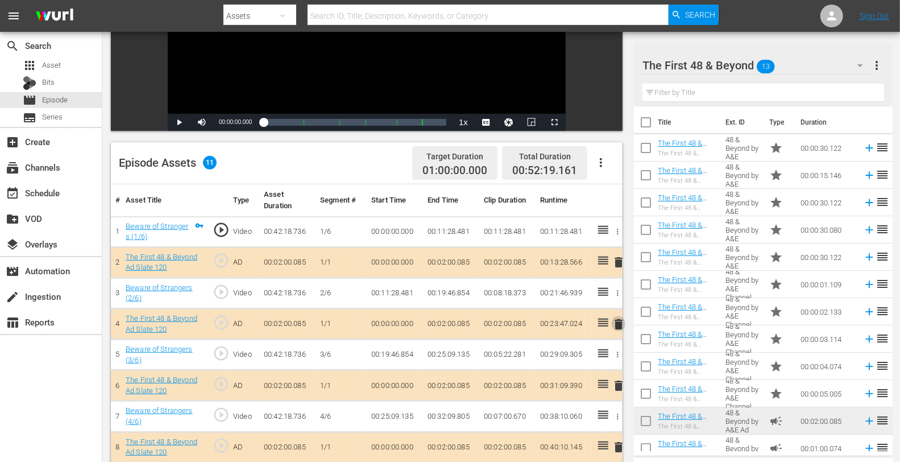
click at [620, 323] on span "delete" at bounding box center [619, 324] width 14 height 14
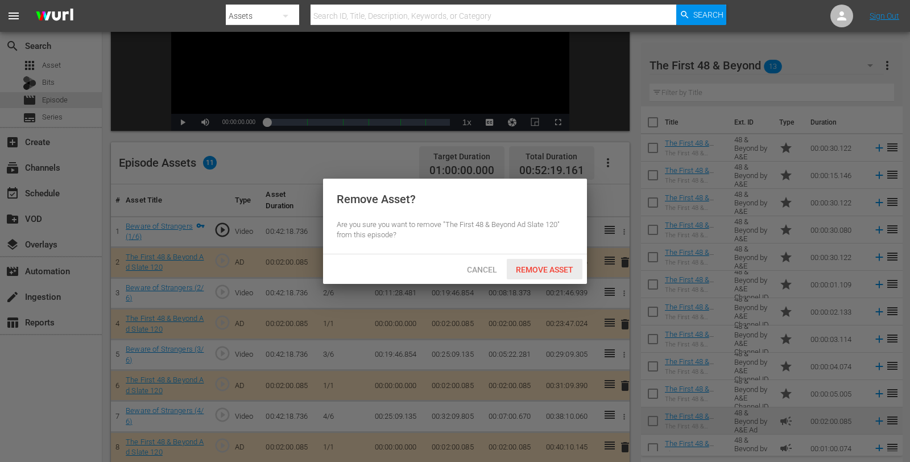
click at [542, 270] on span "Remove Asset" at bounding box center [545, 269] width 76 height 9
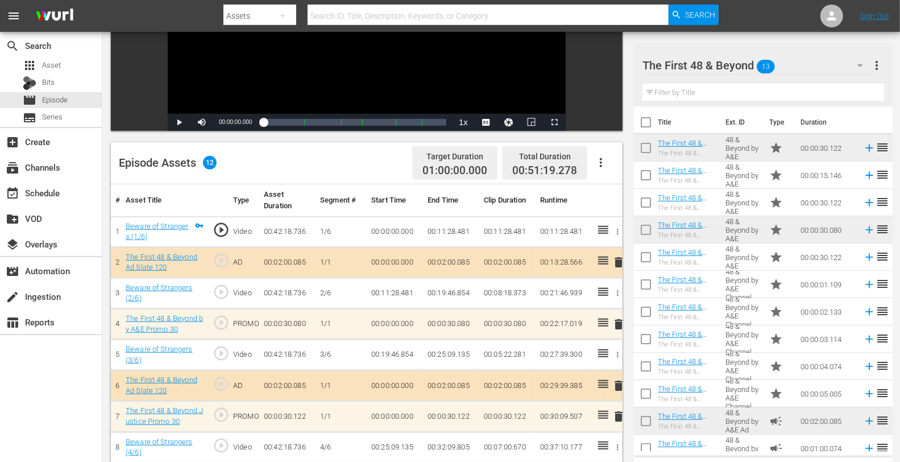
scroll to position [318, 0]
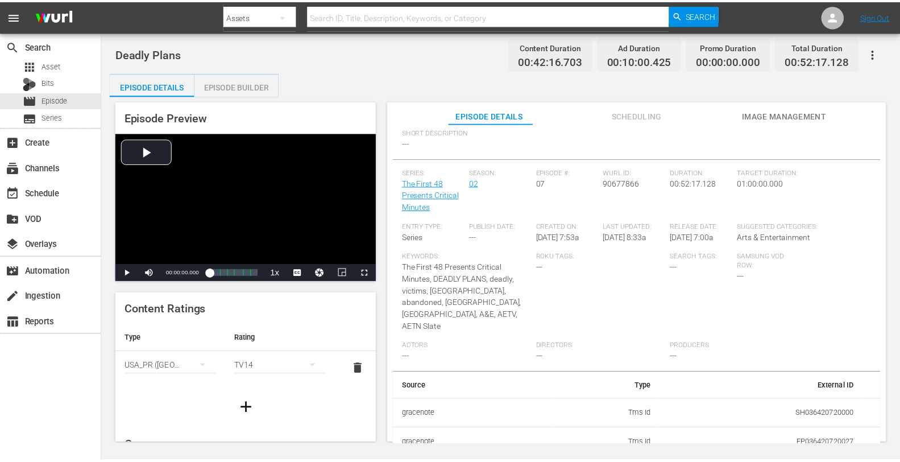
scroll to position [138, 0]
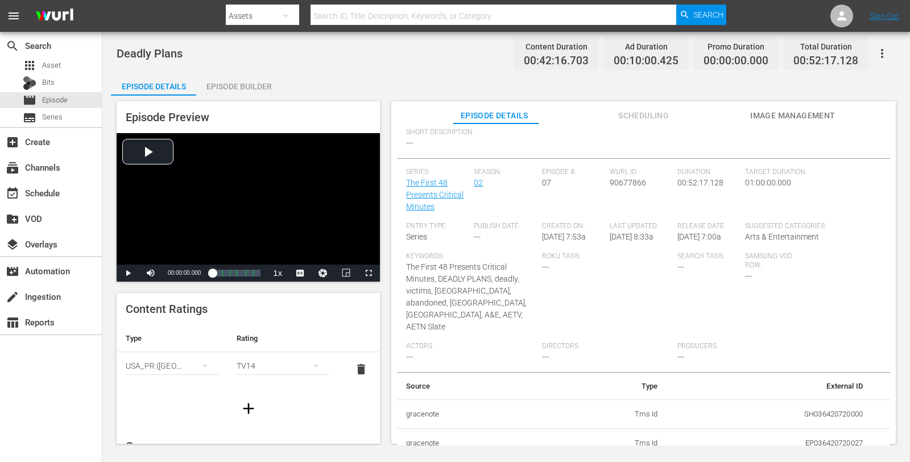
click at [222, 89] on div "Episode Builder" at bounding box center [238, 86] width 85 height 27
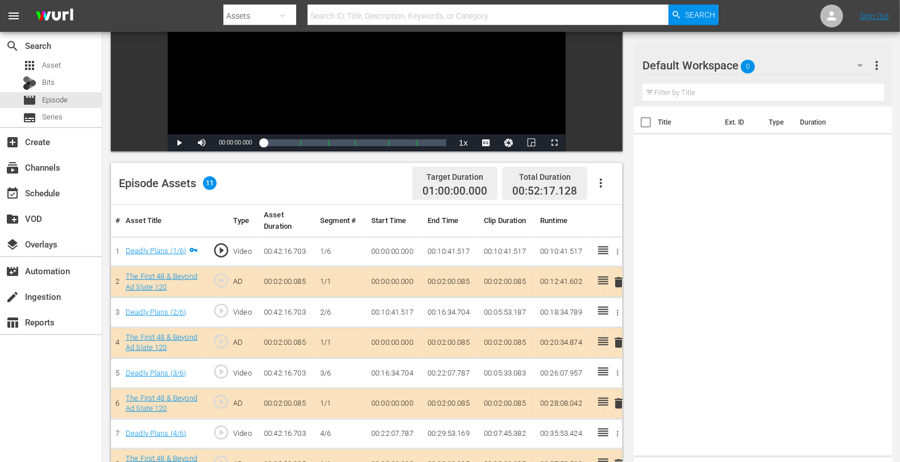
scroll to position [70, 0]
click at [619, 342] on span "delete" at bounding box center [619, 343] width 14 height 14
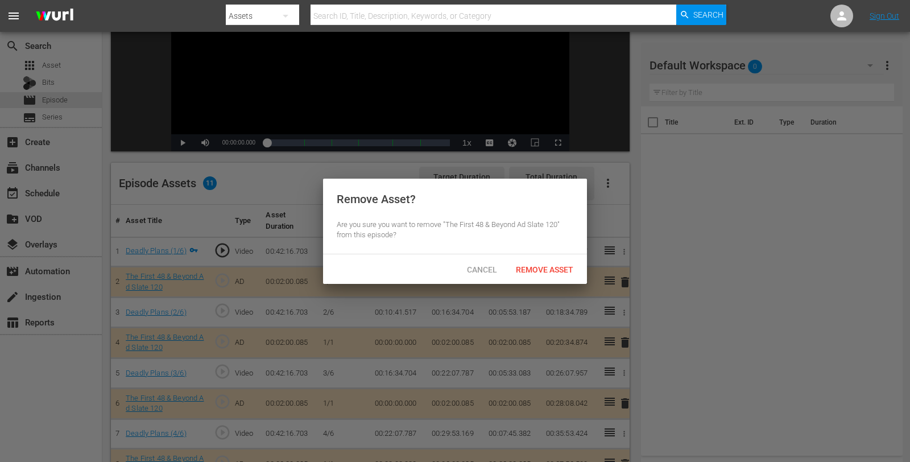
click at [549, 263] on div "Remove Asset" at bounding box center [545, 269] width 76 height 21
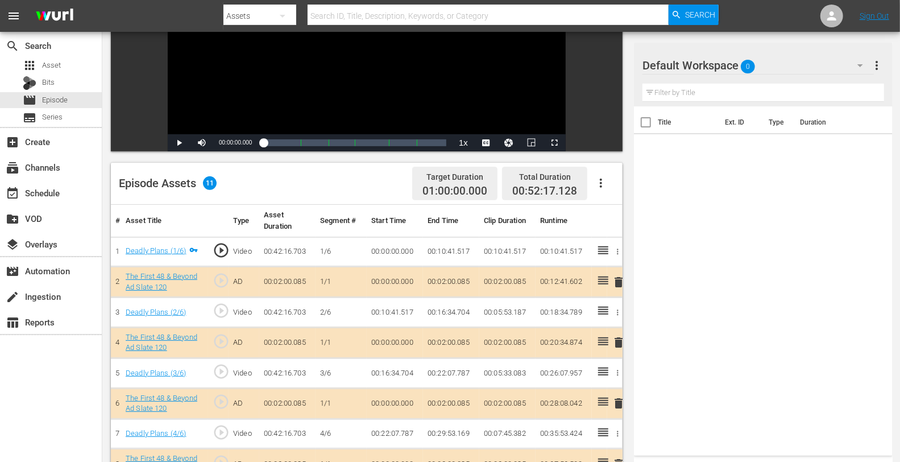
click at [761, 65] on div "Default Workspace 0" at bounding box center [758, 65] width 231 height 32
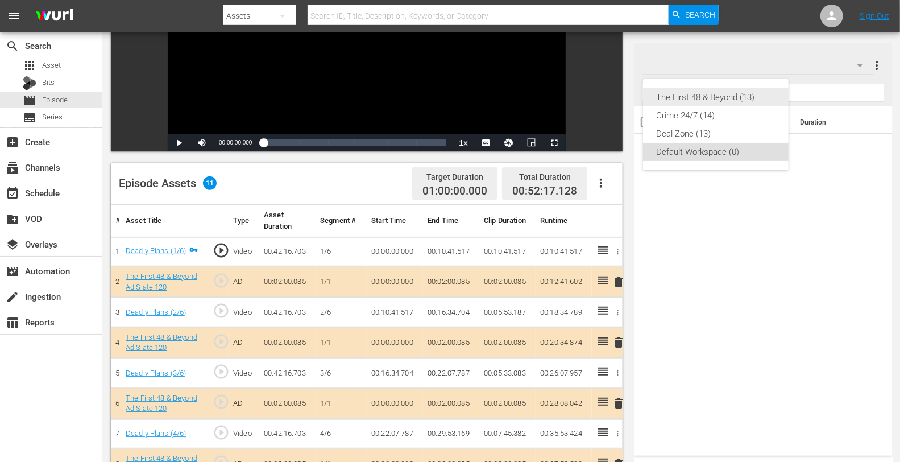
click at [724, 95] on div "The First 48 & Beyond (13)" at bounding box center [716, 97] width 118 height 18
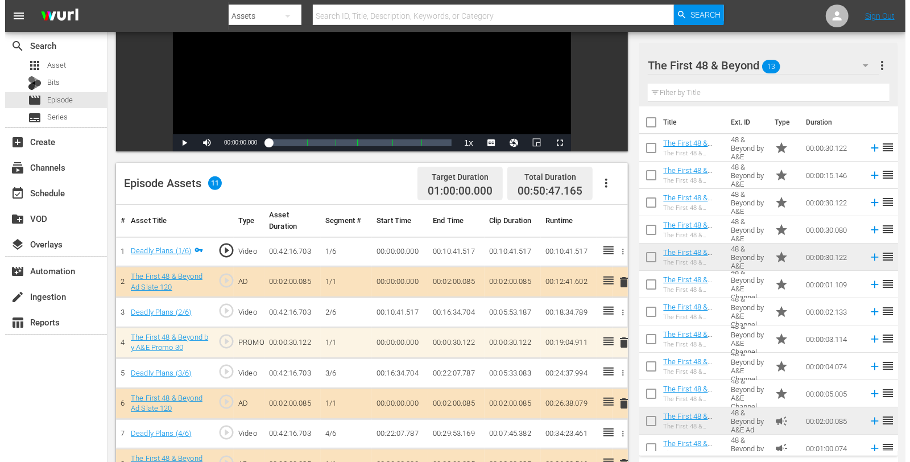
scroll to position [82, 0]
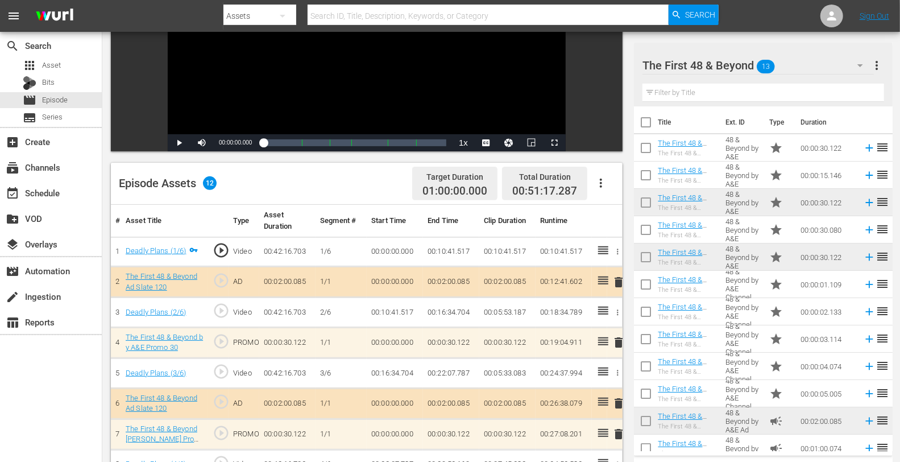
click at [619, 415] on span "delete" at bounding box center [619, 434] width 14 height 14
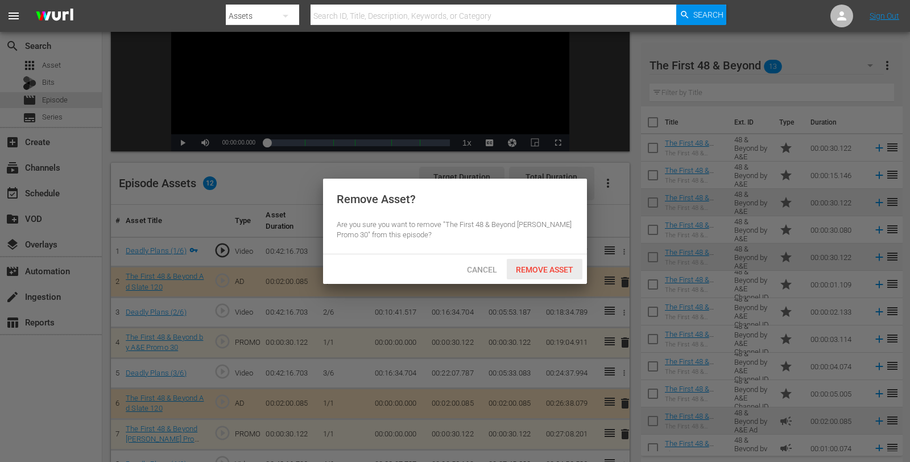
click at [556, 276] on div "Remove Asset" at bounding box center [545, 269] width 76 height 21
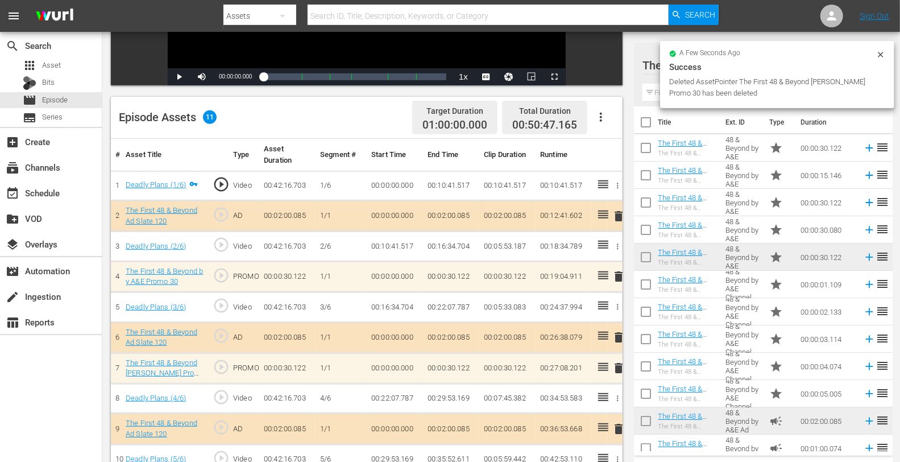
scroll to position [274, 0]
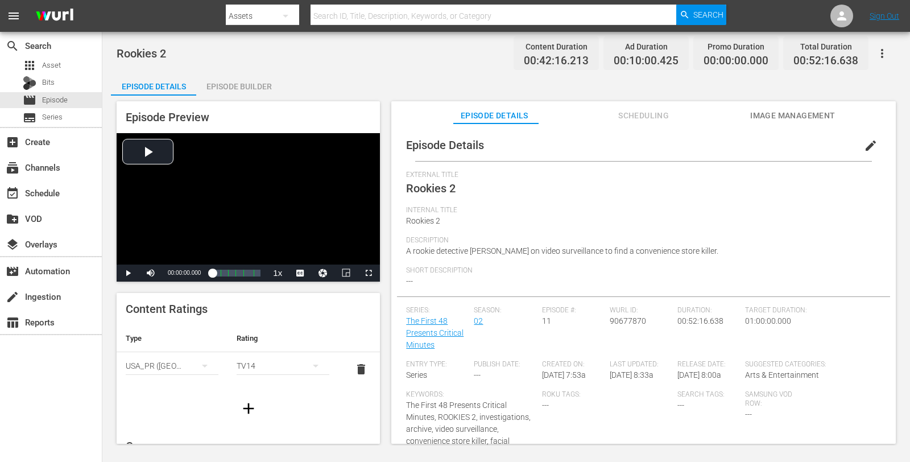
click at [240, 85] on div "Episode Builder" at bounding box center [238, 86] width 85 height 27
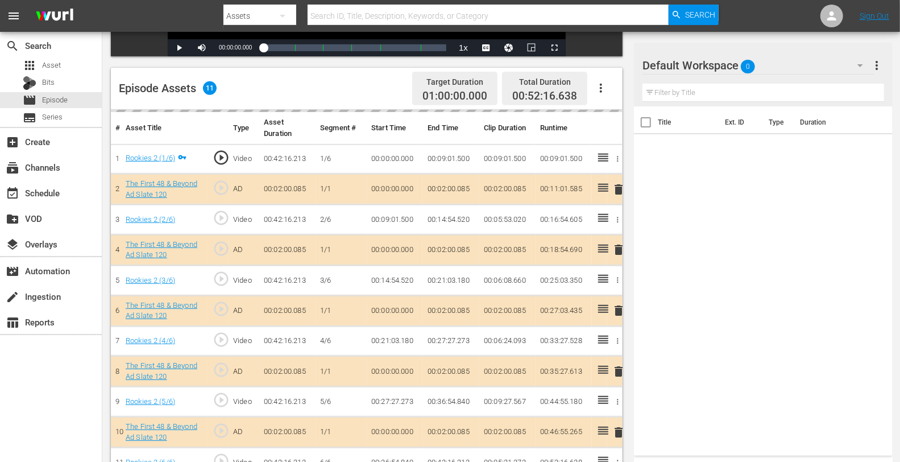
scroll to position [296, 0]
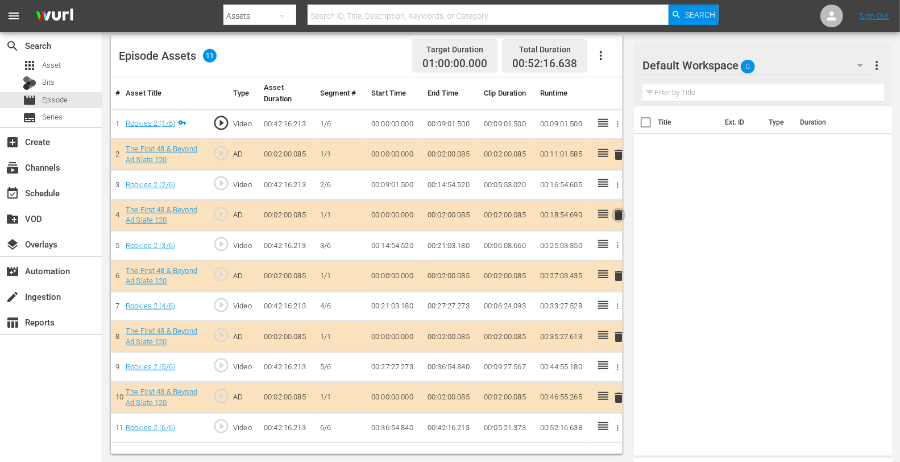
click at [623, 211] on span "delete" at bounding box center [619, 215] width 14 height 14
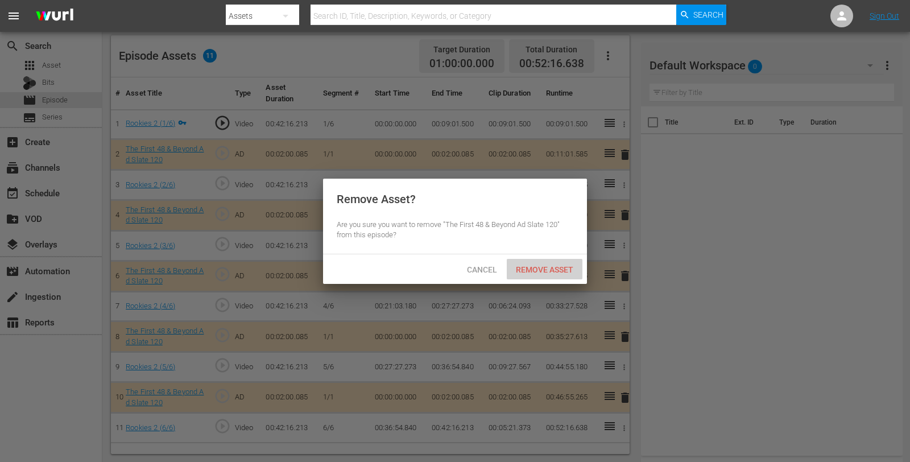
click at [569, 266] on span "Remove Asset" at bounding box center [545, 269] width 76 height 9
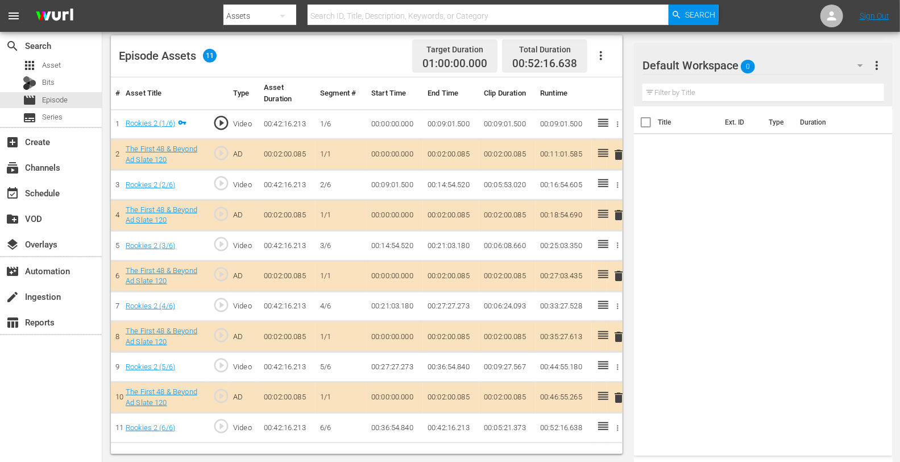
click at [780, 60] on div "Default Workspace 0" at bounding box center [758, 65] width 231 height 32
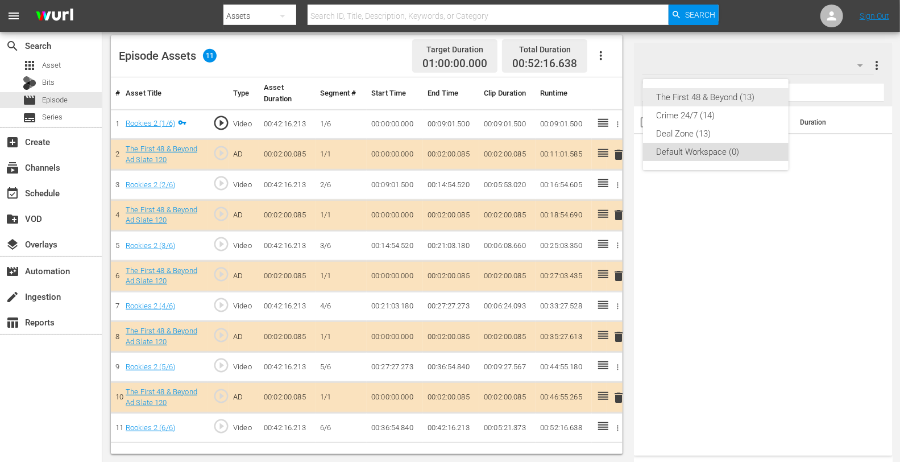
click at [698, 98] on div "The First 48 & Beyond (13)" at bounding box center [716, 97] width 118 height 18
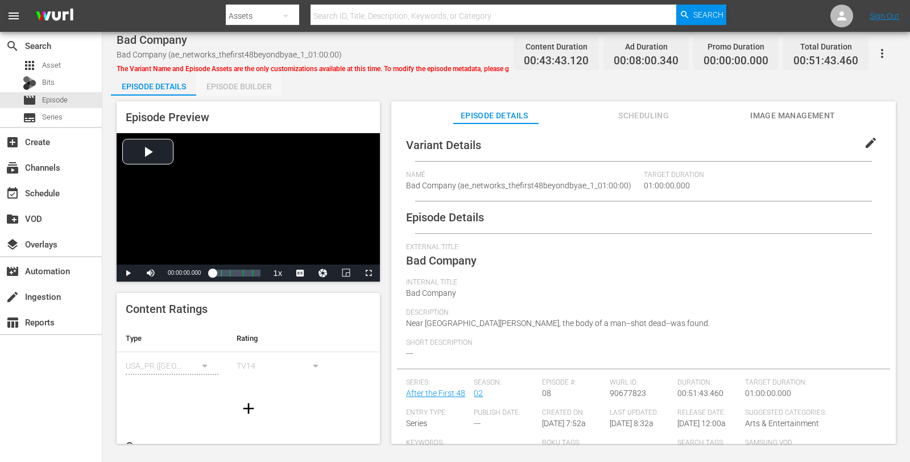
click at [229, 86] on div "Episode Builder" at bounding box center [238, 86] width 85 height 27
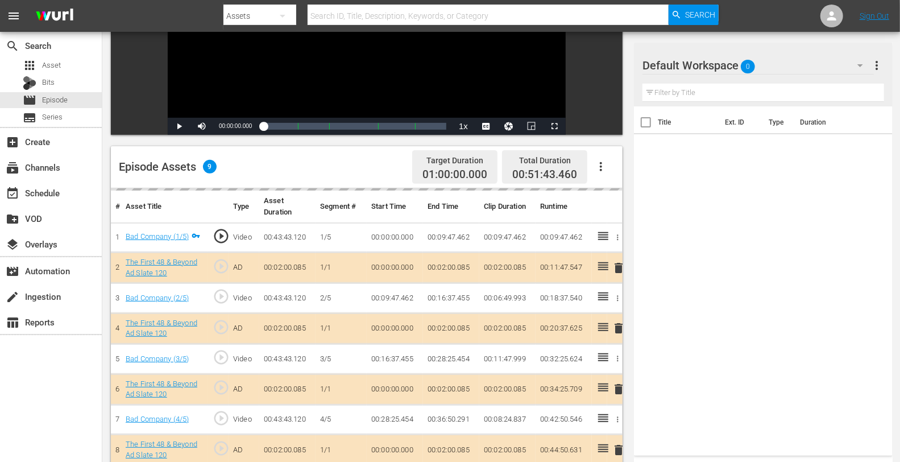
scroll to position [191, 0]
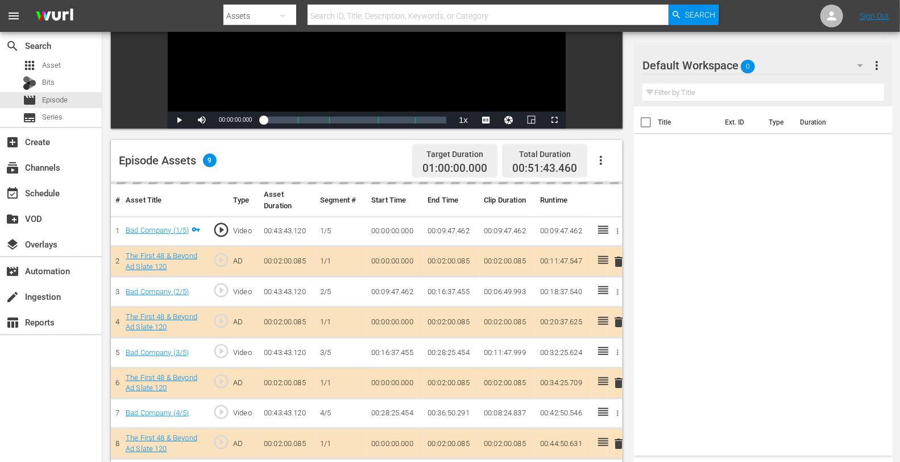
click at [784, 52] on div "Default Workspace 0" at bounding box center [758, 65] width 231 height 32
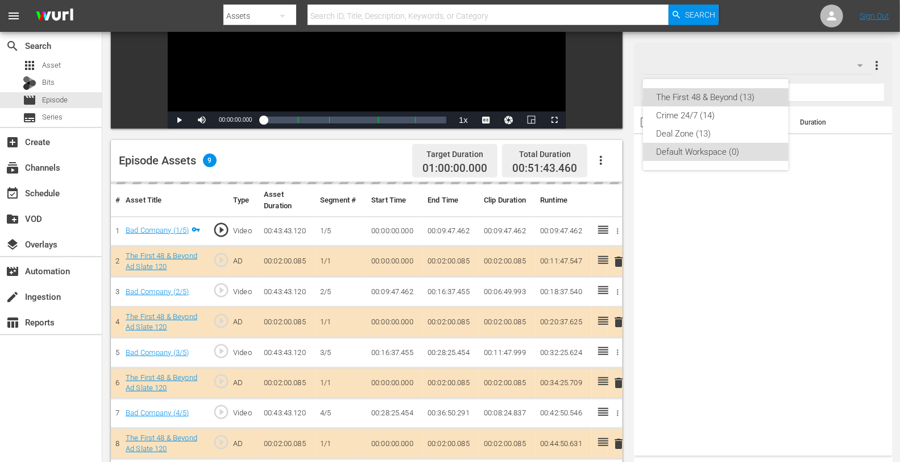
click at [702, 99] on div "The First 48 & Beyond (13)" at bounding box center [716, 97] width 118 height 18
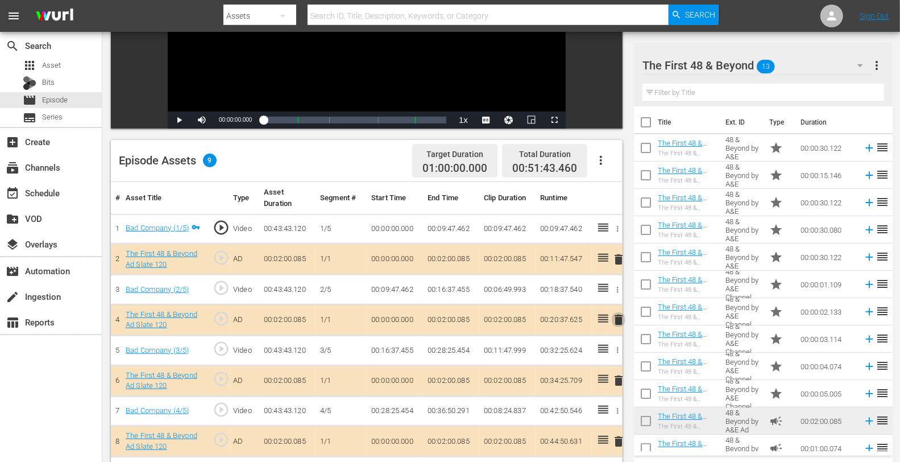
click at [614, 316] on span "delete" at bounding box center [619, 320] width 14 height 14
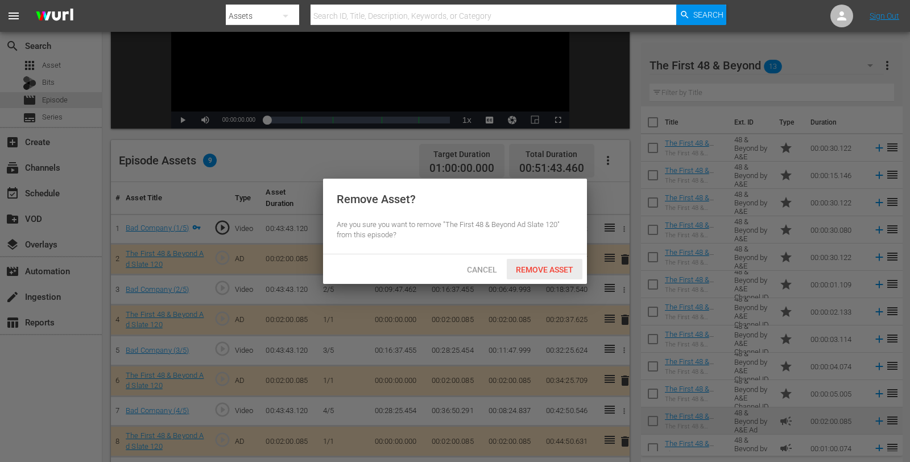
click at [551, 270] on span "Remove Asset" at bounding box center [545, 269] width 76 height 9
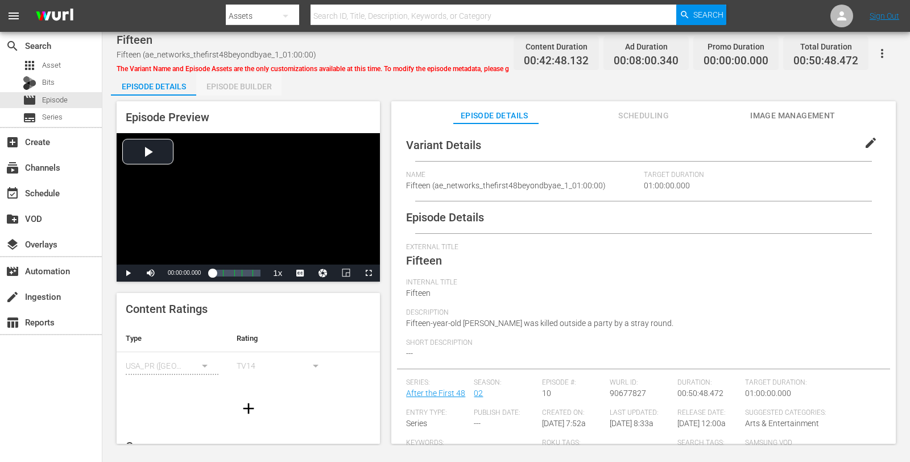
click at [218, 81] on div "Episode Builder" at bounding box center [238, 86] width 85 height 27
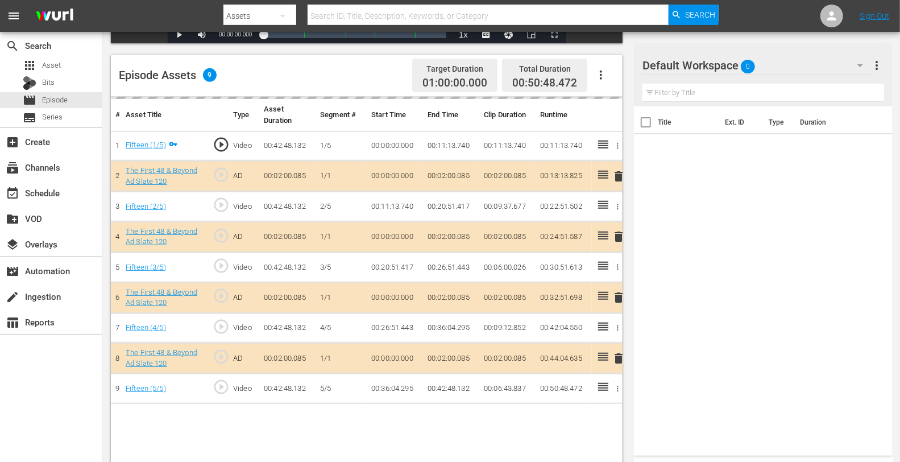
scroll to position [279, 0]
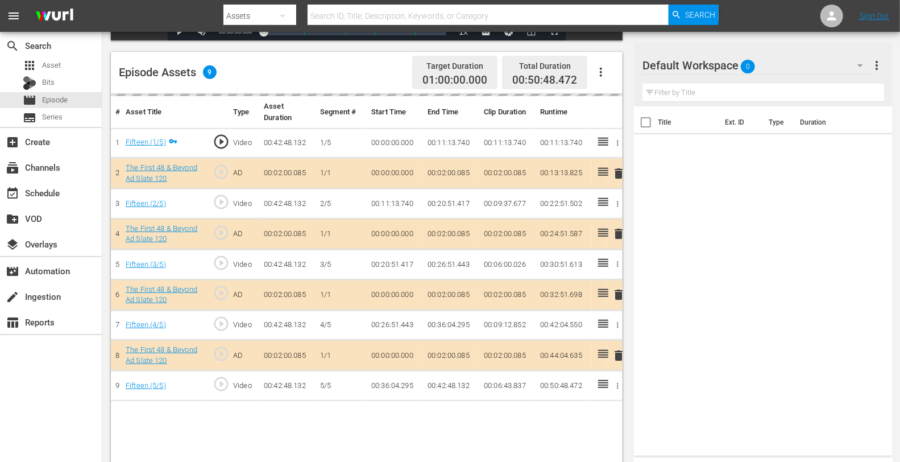
click at [774, 74] on hr at bounding box center [758, 74] width 231 height 1
click at [774, 57] on div "Default Workspace 0" at bounding box center [758, 65] width 231 height 32
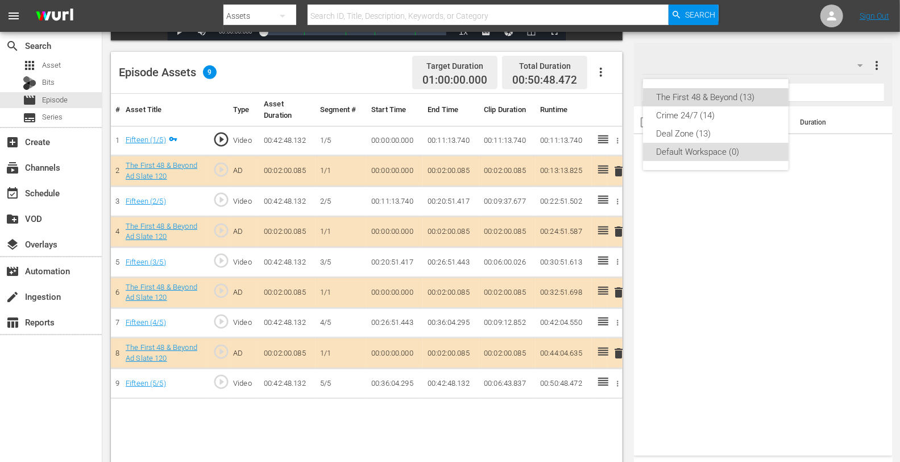
click at [743, 94] on div "The First 48 & Beyond (13)" at bounding box center [716, 97] width 118 height 18
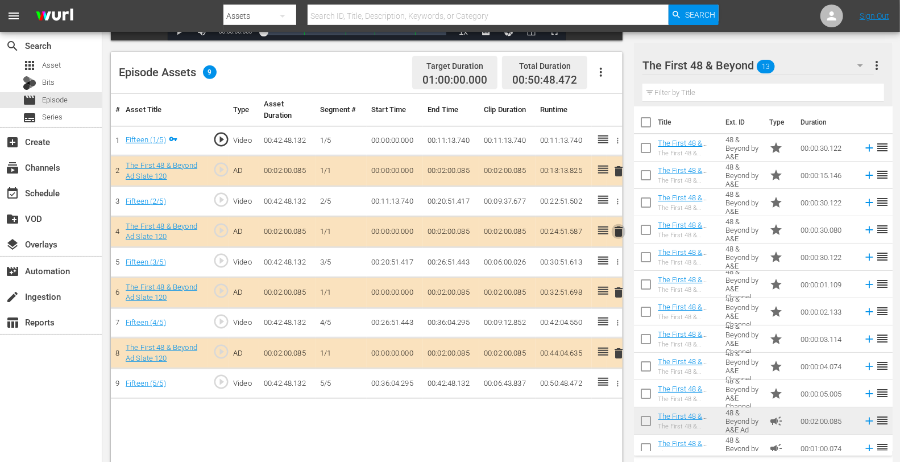
click at [619, 229] on span "delete" at bounding box center [619, 232] width 14 height 14
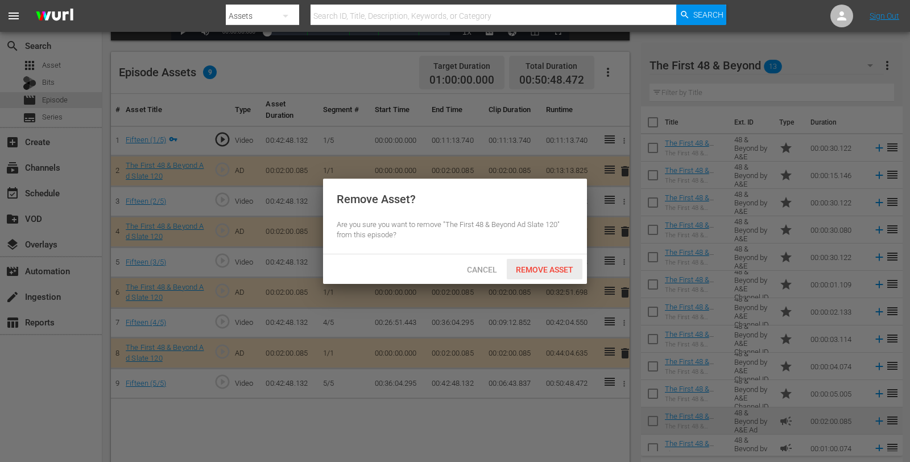
click at [559, 265] on span "Remove Asset" at bounding box center [545, 269] width 76 height 9
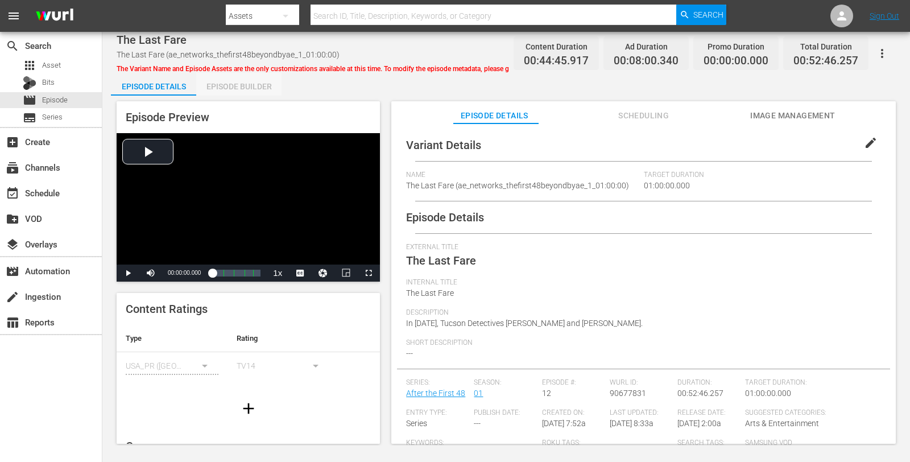
click at [224, 91] on div "Episode Builder" at bounding box center [238, 86] width 85 height 27
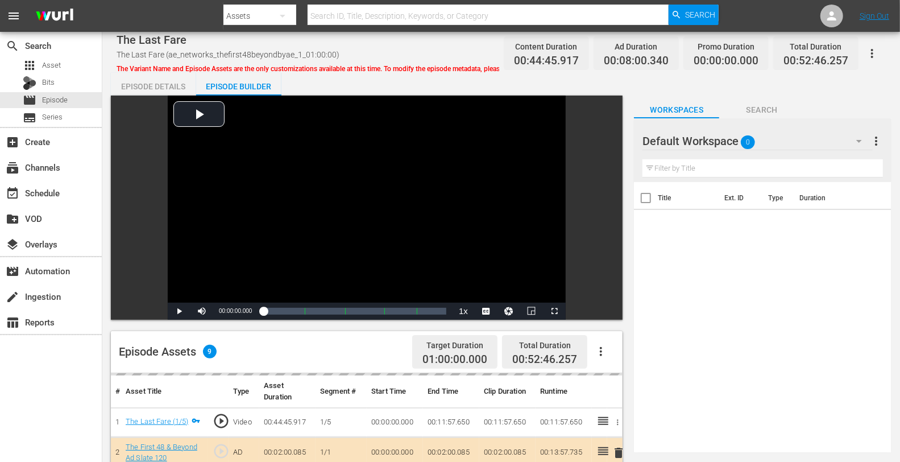
click at [772, 133] on div "Default Workspace 0" at bounding box center [758, 141] width 230 height 32
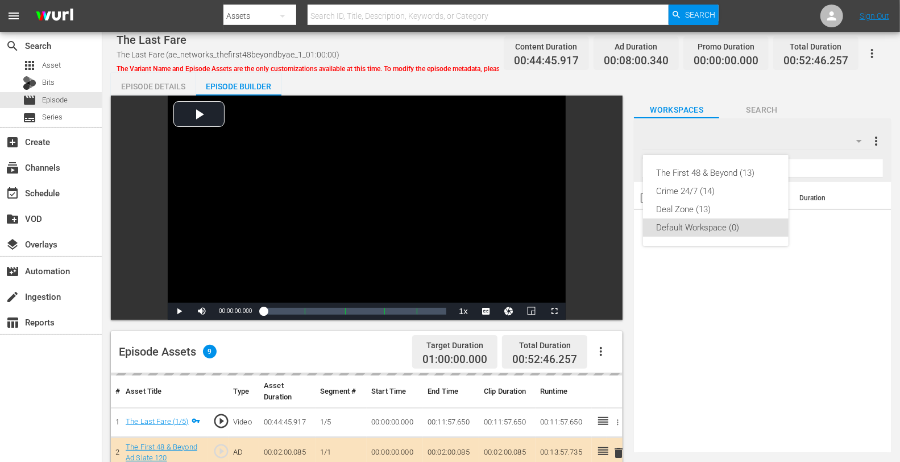
click at [740, 166] on div "The First 48 & Beyond (13)" at bounding box center [716, 173] width 118 height 18
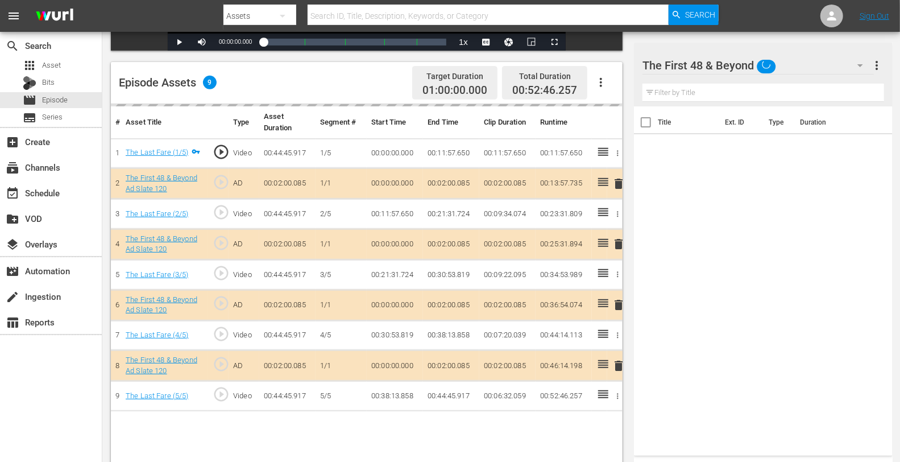
scroll to position [273, 0]
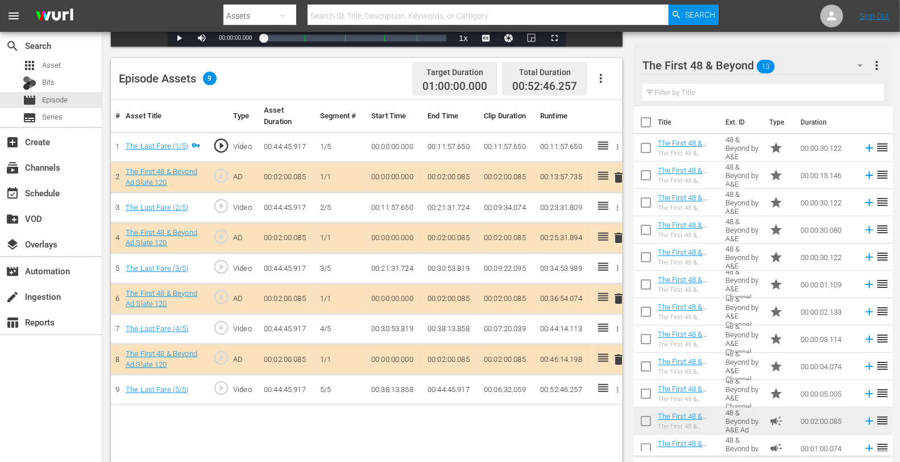
click at [617, 237] on span "delete" at bounding box center [619, 238] width 14 height 14
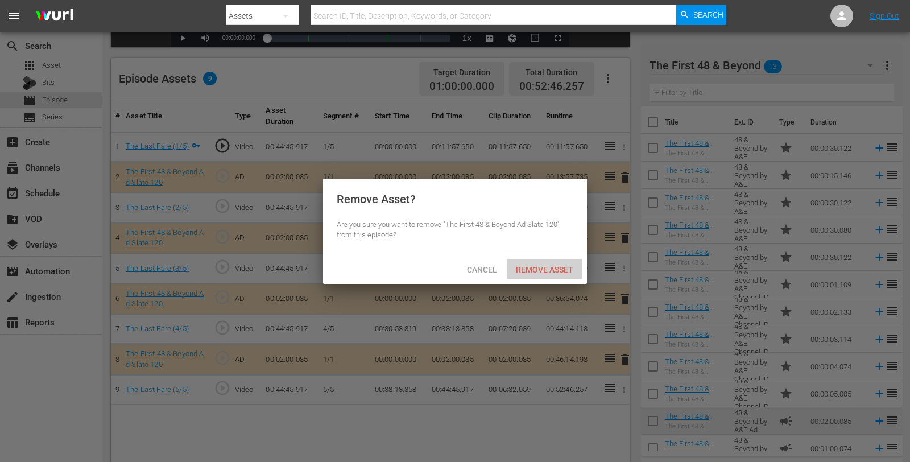
click at [553, 267] on span "Remove Asset" at bounding box center [545, 269] width 76 height 9
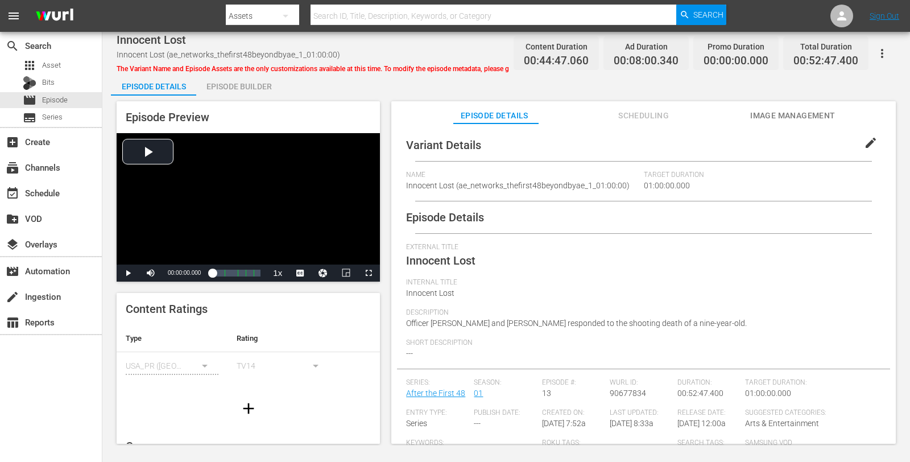
click at [229, 89] on div "Episode Builder" at bounding box center [238, 86] width 85 height 27
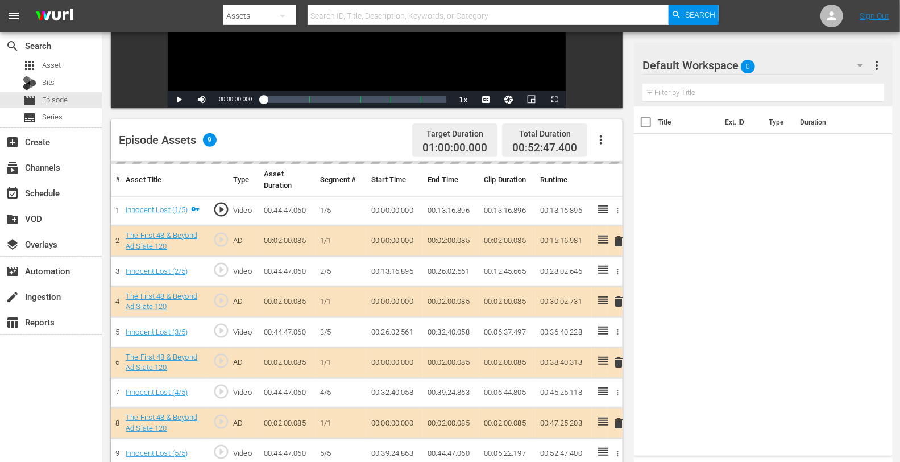
scroll to position [213, 0]
click at [772, 73] on div "Default Workspace 0" at bounding box center [758, 65] width 231 height 32
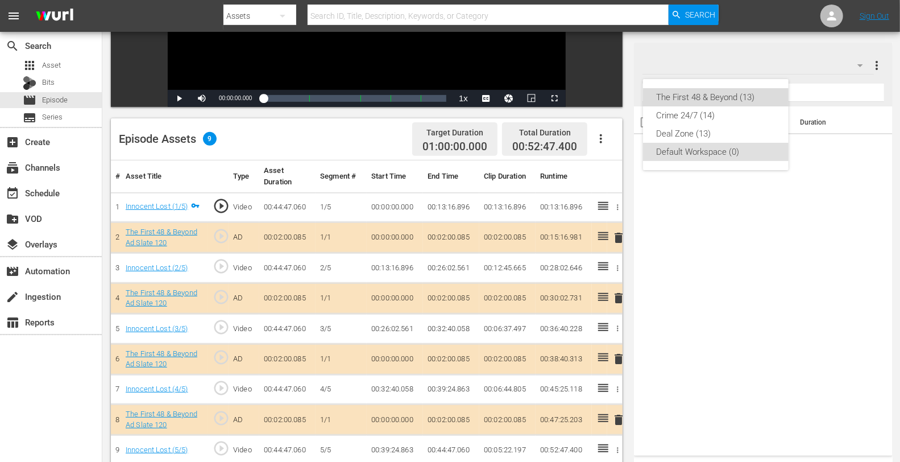
click at [728, 104] on div "The First 48 & Beyond (13)" at bounding box center [716, 97] width 118 height 18
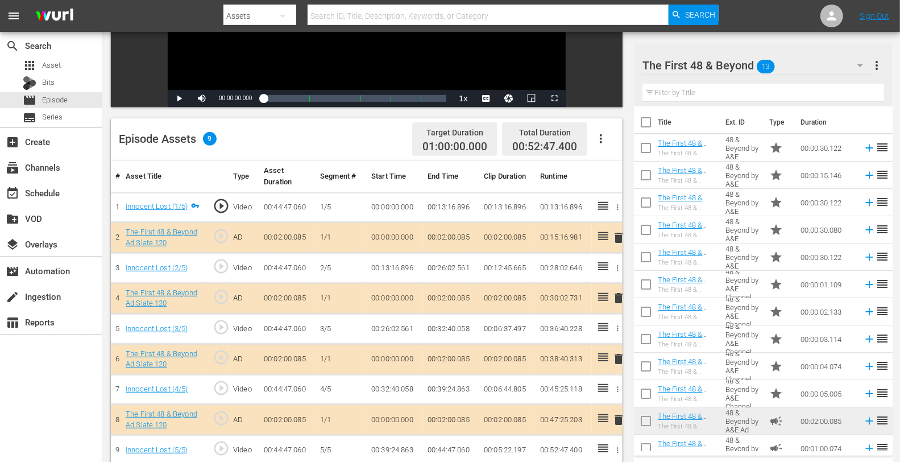
click at [618, 299] on span "delete" at bounding box center [619, 298] width 14 height 14
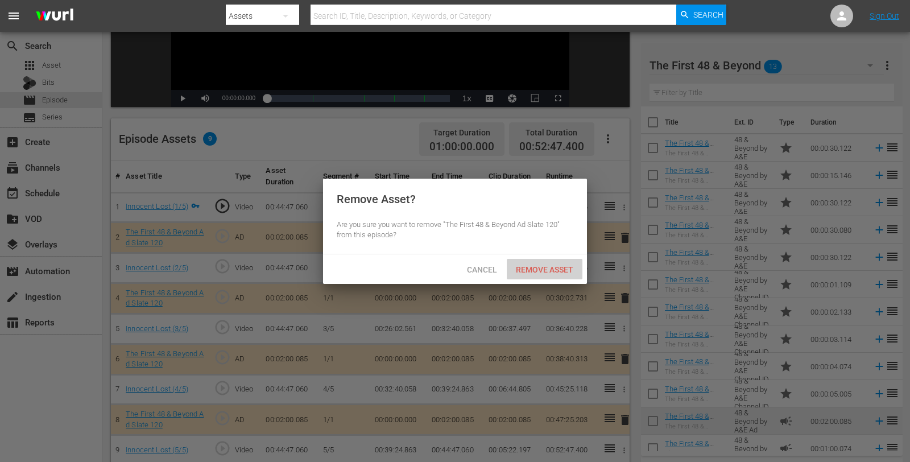
click at [555, 274] on div "Remove Asset" at bounding box center [545, 269] width 76 height 21
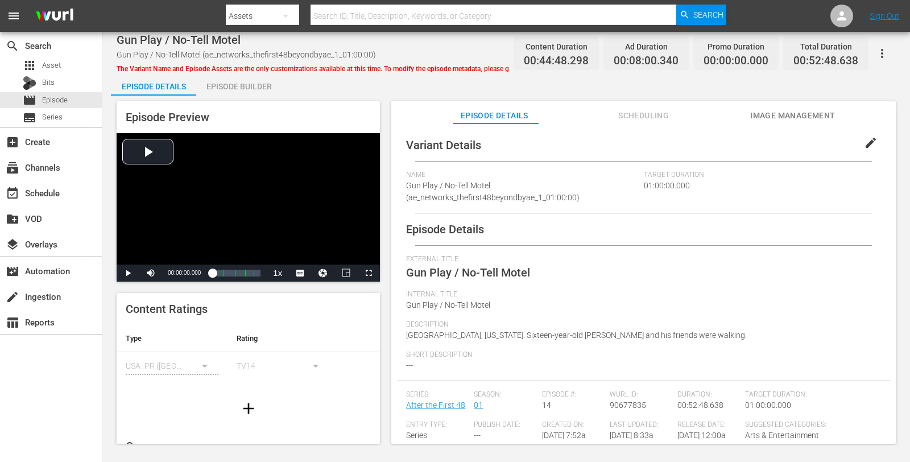
click at [246, 90] on div "Episode Builder" at bounding box center [238, 86] width 85 height 27
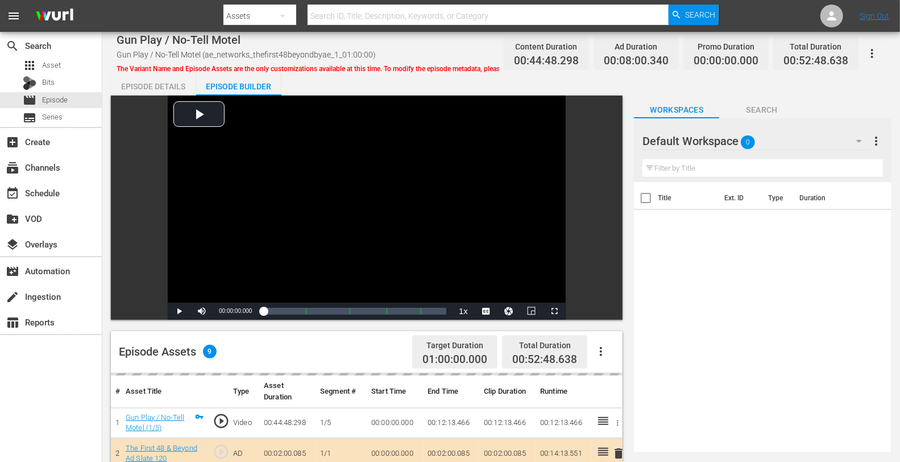
click at [786, 140] on div "Default Workspace 0" at bounding box center [758, 141] width 230 height 32
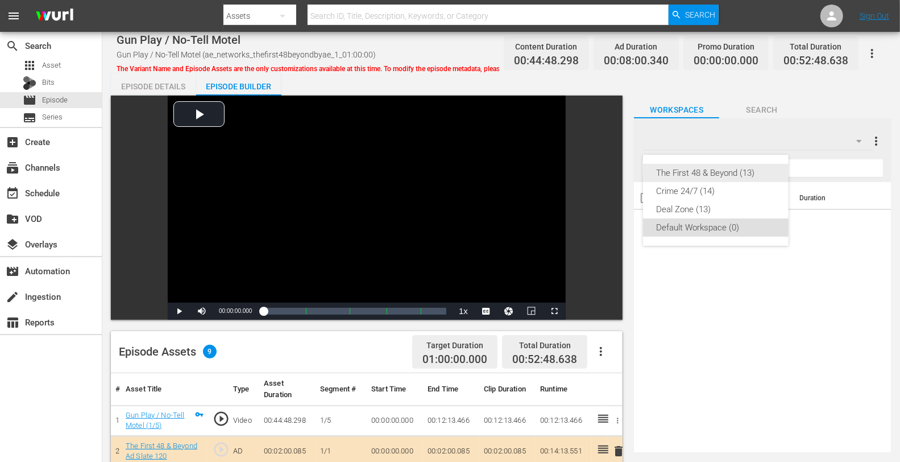
click at [724, 176] on div "The First 48 & Beyond (13)" at bounding box center [716, 173] width 118 height 18
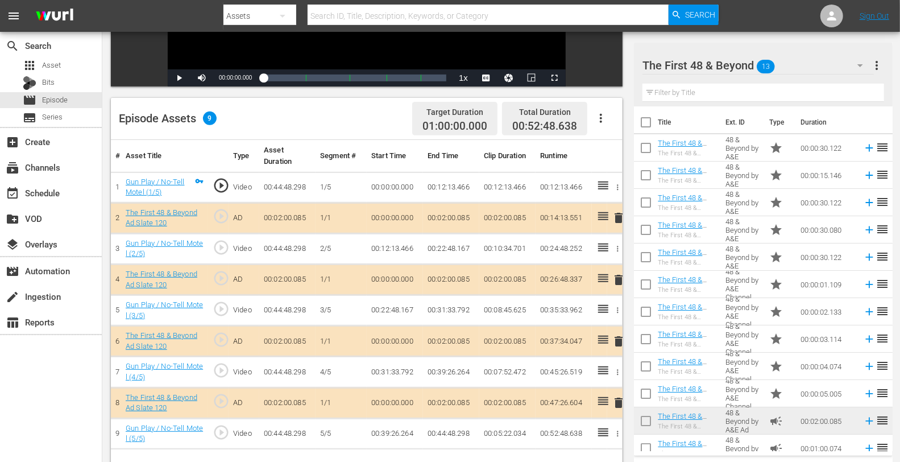
scroll to position [246, 0]
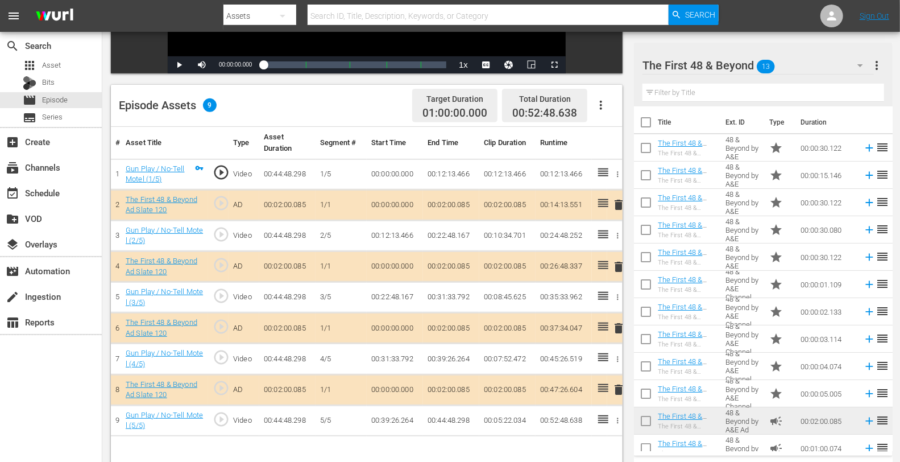
click at [618, 270] on span "delete" at bounding box center [619, 267] width 14 height 14
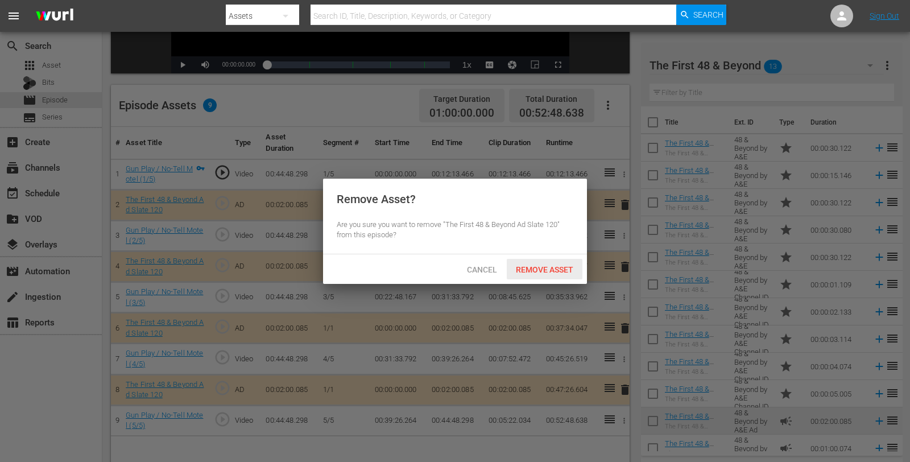
click at [557, 267] on span "Remove Asset" at bounding box center [545, 269] width 76 height 9
